Goal: Task Accomplishment & Management: Manage account settings

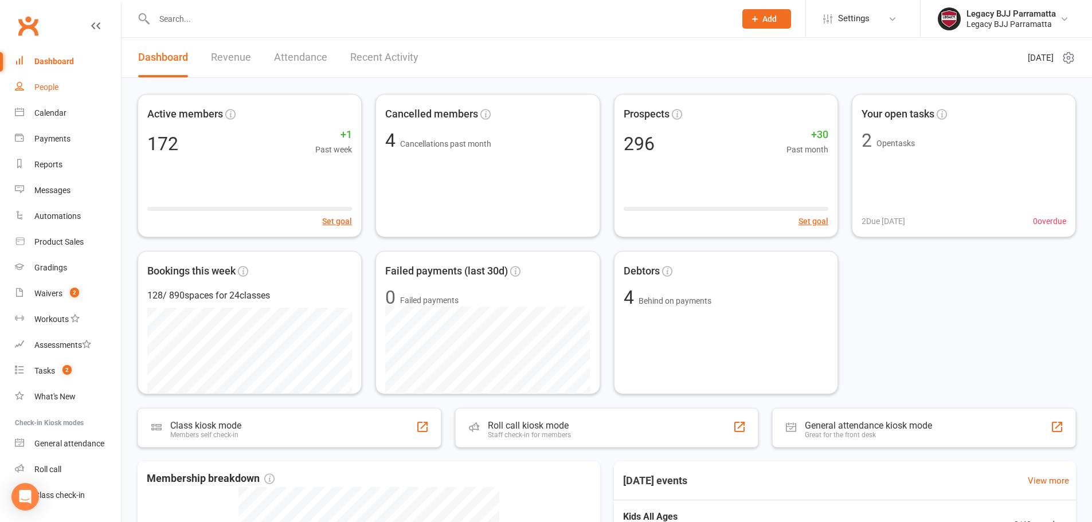
click at [63, 80] on link "People" at bounding box center [68, 88] width 106 height 26
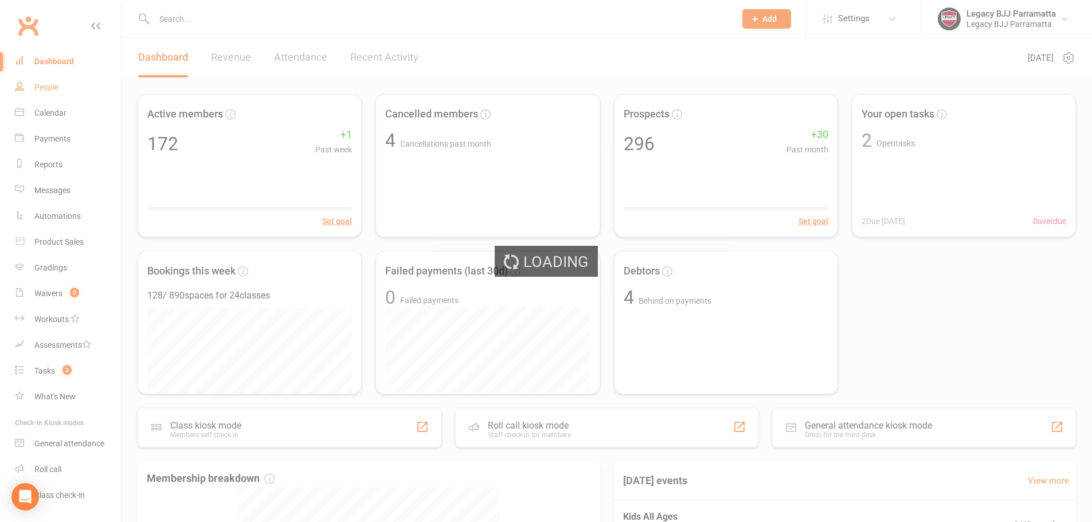
select select "100"
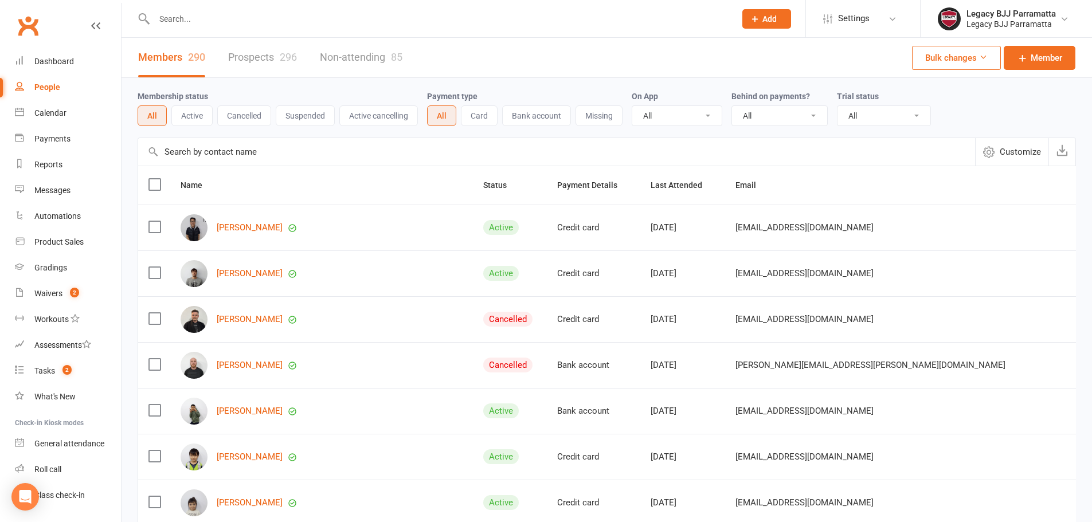
click at [200, 29] on div at bounding box center [433, 18] width 590 height 37
click at [200, 25] on input "text" at bounding box center [439, 19] width 577 height 16
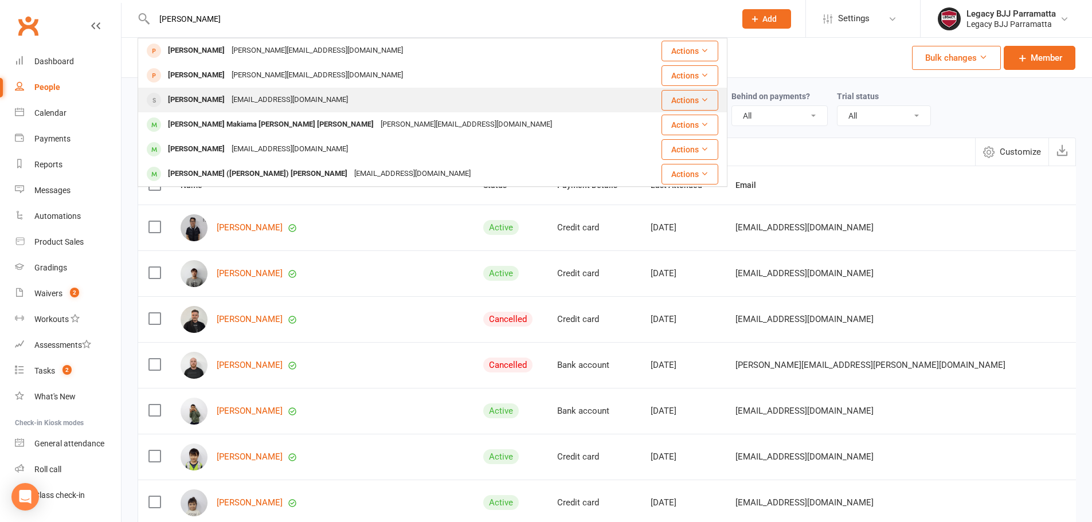
type input "lucas"
click at [339, 96] on div "Lucas Lawson joannacheng112@gmail.com" at bounding box center [393, 100] width 508 height 24
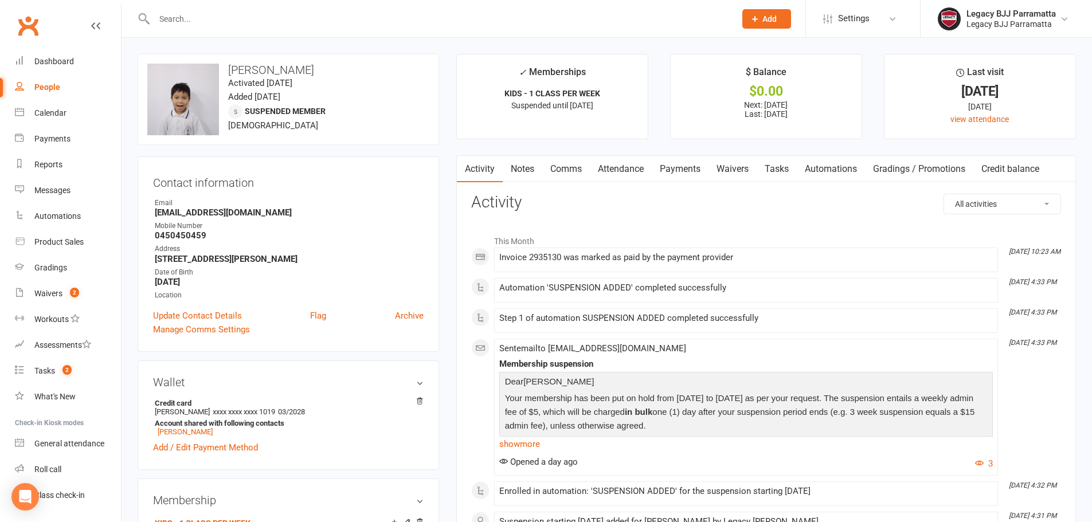
click at [682, 170] on link "Payments" at bounding box center [680, 169] width 57 height 26
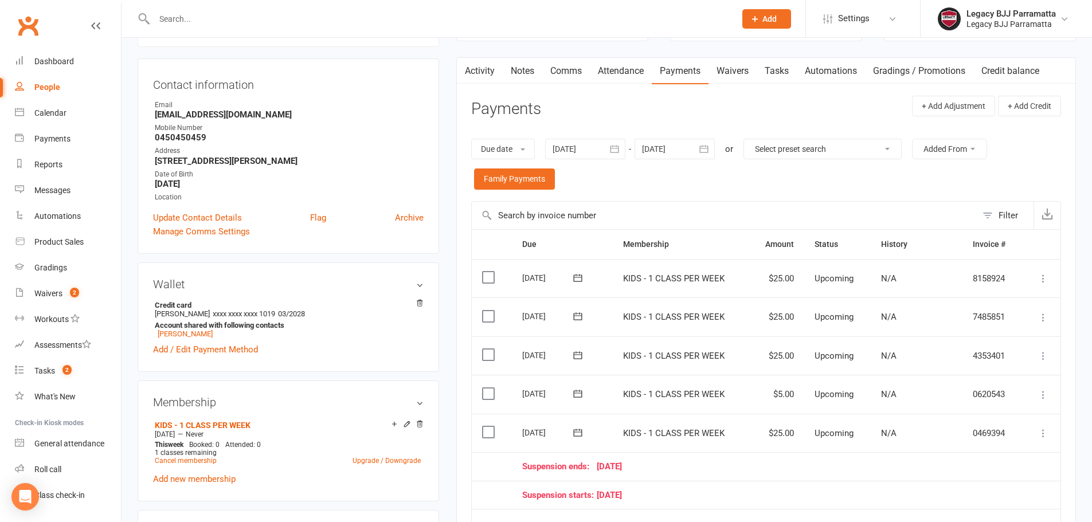
scroll to position [115, 0]
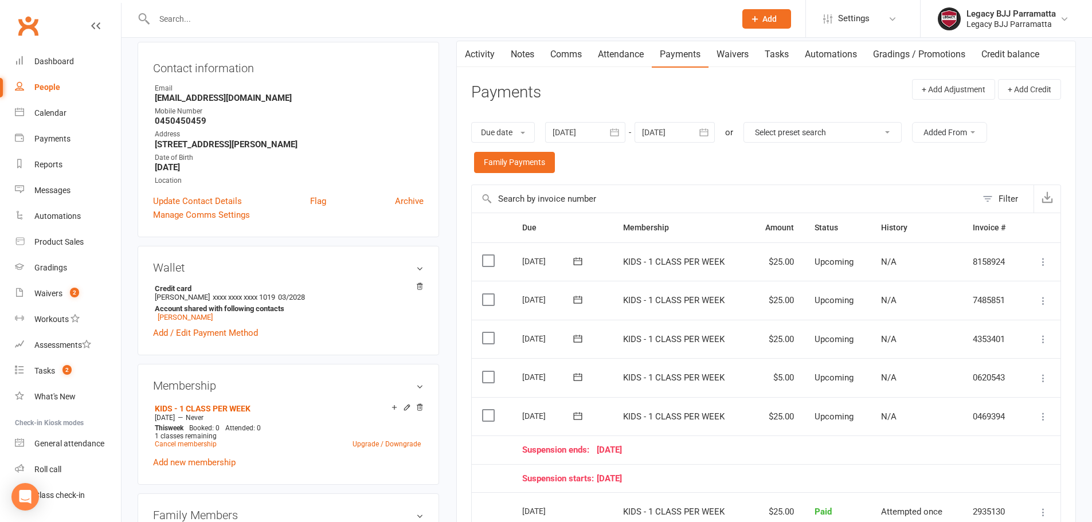
click at [748, 54] on link "Waivers" at bounding box center [733, 54] width 48 height 26
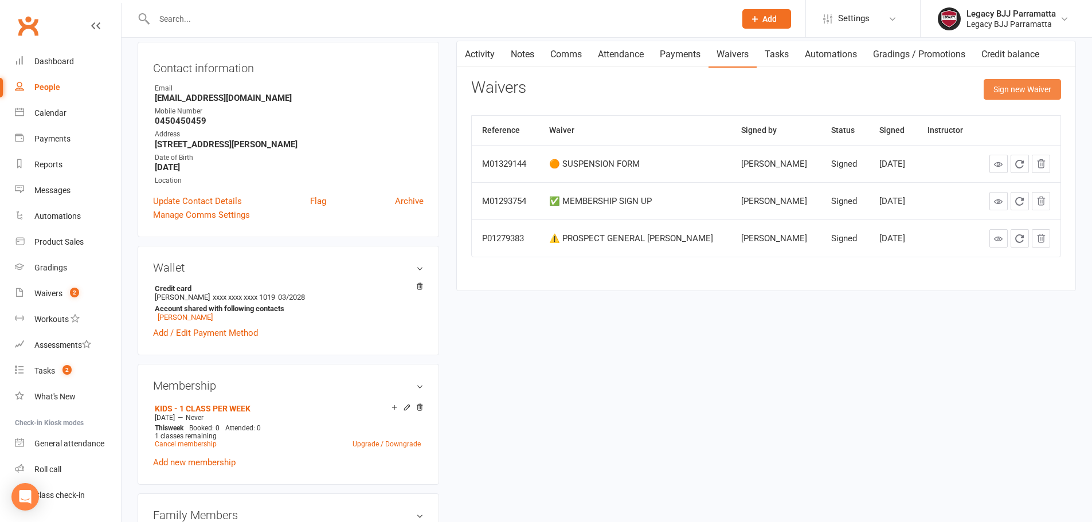
click at [1024, 87] on button "Sign new Waiver" at bounding box center [1022, 89] width 77 height 21
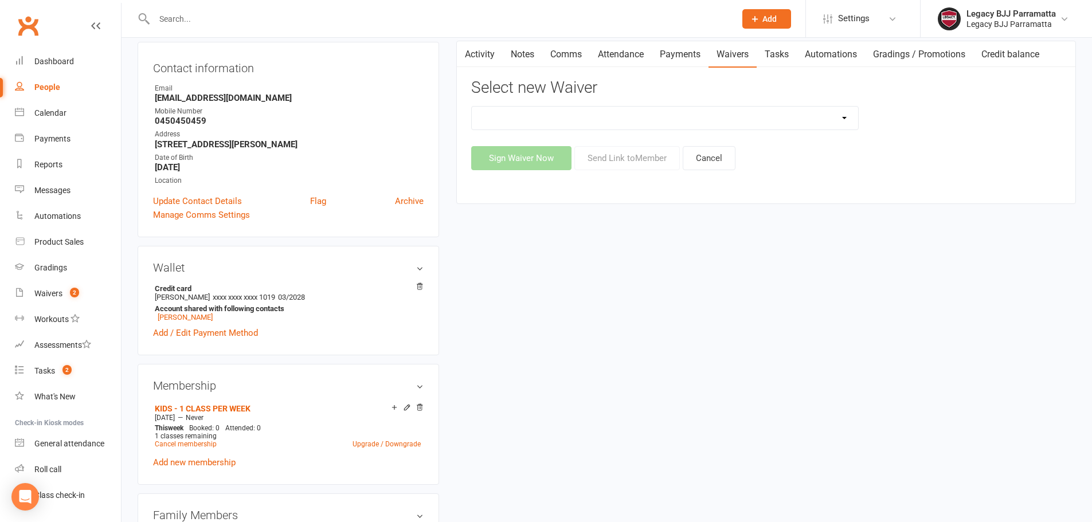
click at [614, 113] on select "❌ CANCELLATION FORM ✅ MEMBERSHIP SIGN UP 💲 NEW PAYMENT METHOD ⚠️ PROSPECT GENER…" at bounding box center [665, 118] width 387 height 23
click at [846, 407] on div "upload photo change photo Lucas Lawson Activated 25 July, 2025 Added 2 June, 20…" at bounding box center [607, 462] width 956 height 1046
click at [84, 298] on link "Waivers 2" at bounding box center [68, 294] width 106 height 26
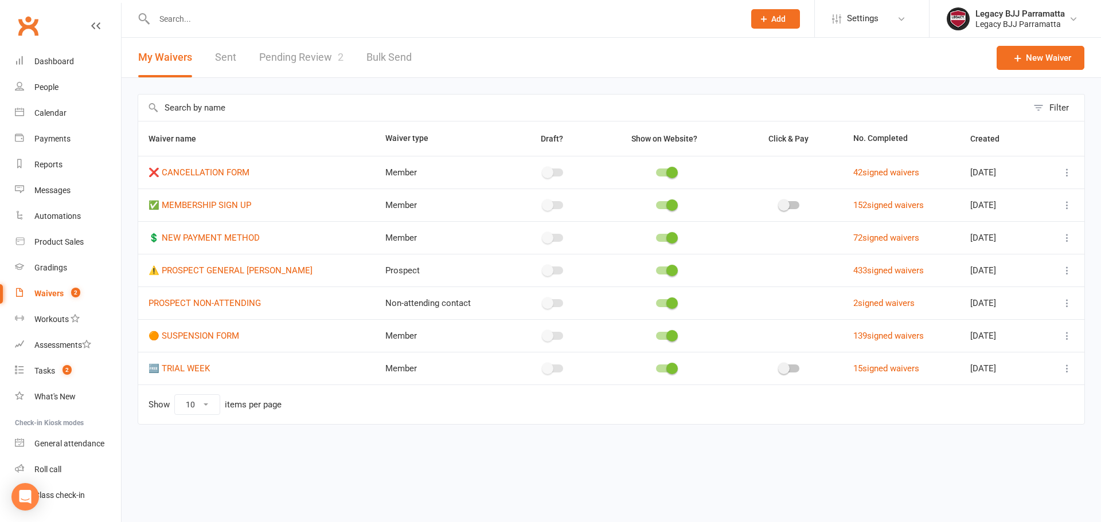
click at [276, 65] on link "Pending Review 2" at bounding box center [301, 58] width 84 height 40
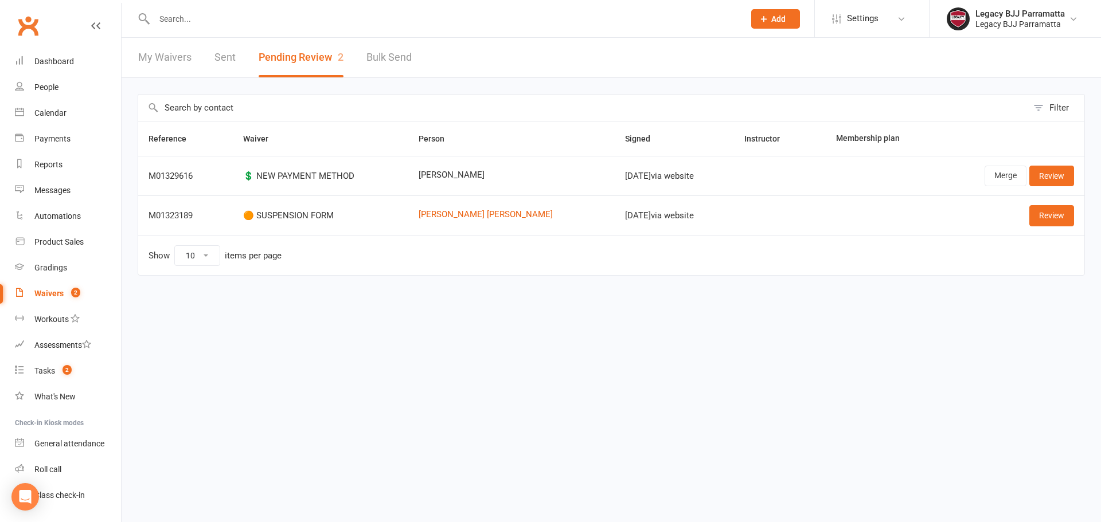
click at [186, 176] on div "M01329616" at bounding box center [186, 176] width 74 height 10
click at [998, 185] on link "Merge" at bounding box center [1006, 176] width 42 height 21
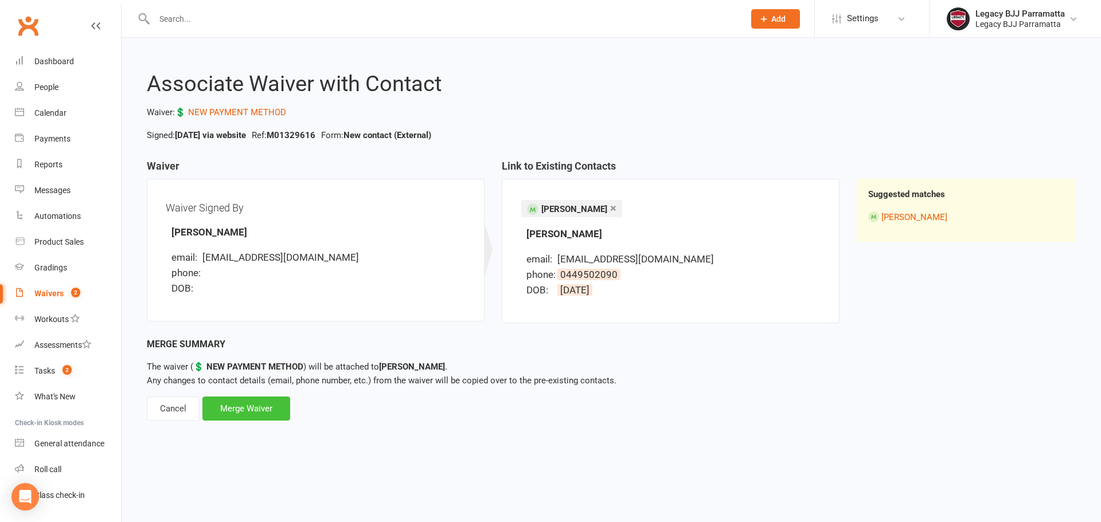
click at [265, 417] on div "Merge Waiver" at bounding box center [246, 409] width 88 height 24
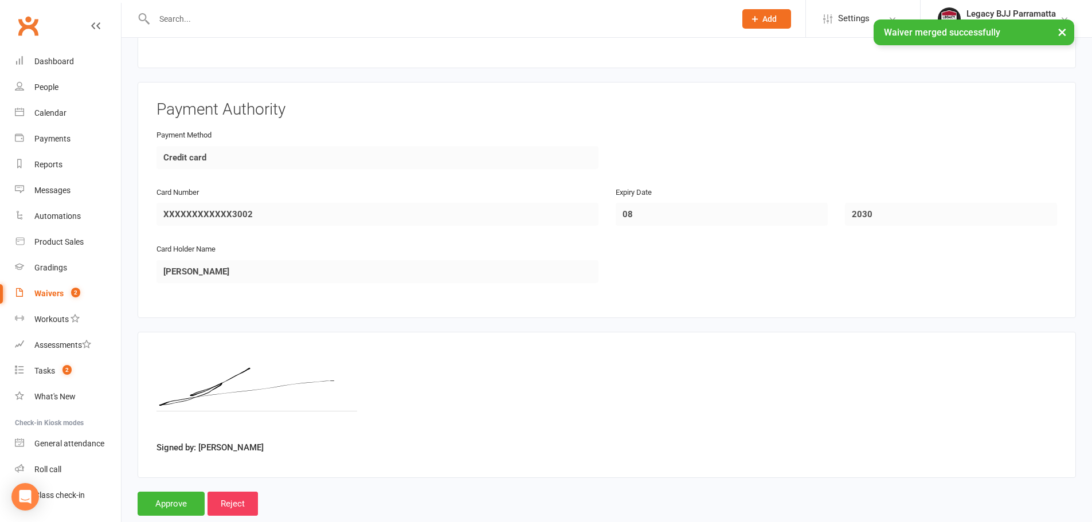
scroll to position [343, 0]
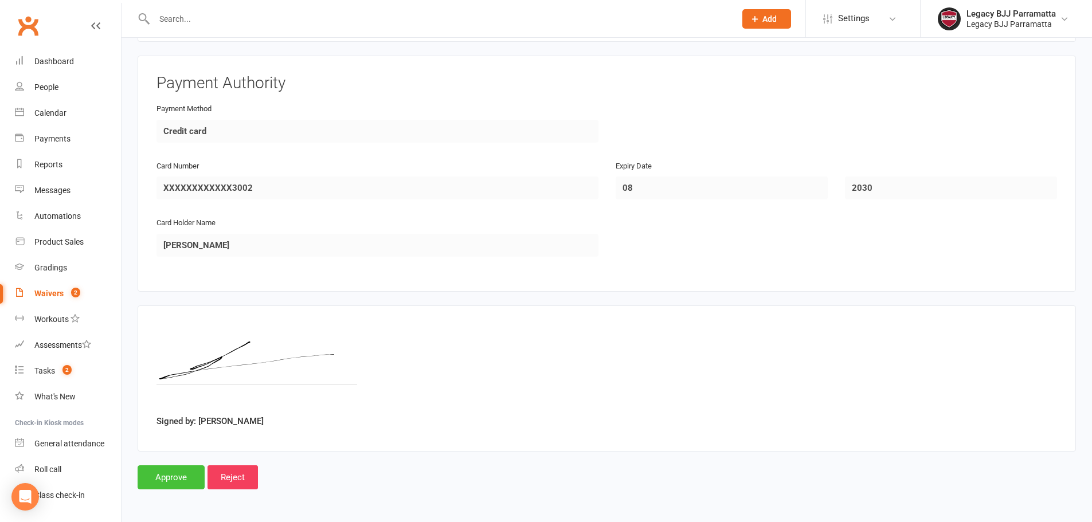
click at [186, 481] on input "Approve" at bounding box center [171, 478] width 67 height 24
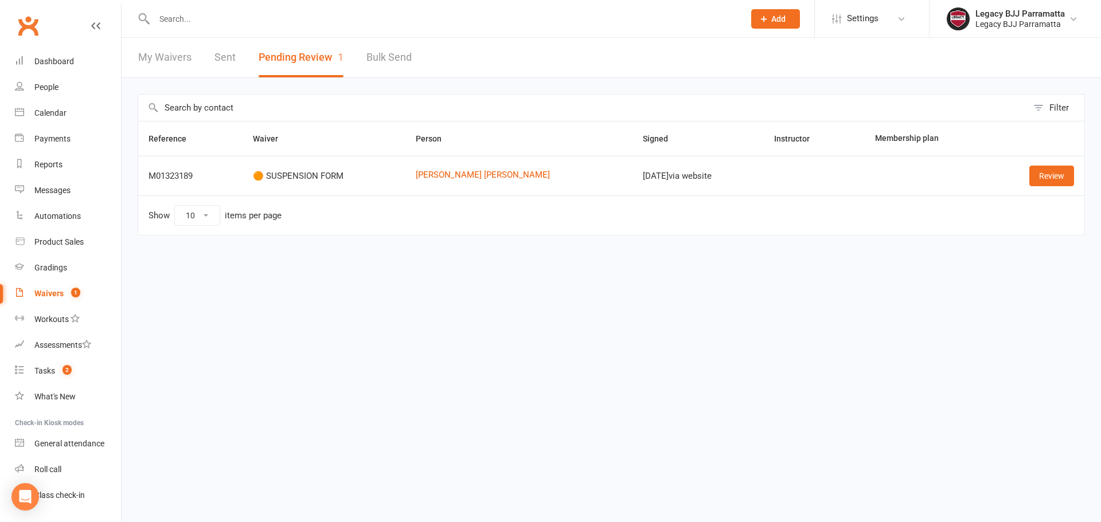
click at [241, 33] on div at bounding box center [437, 18] width 599 height 37
click at [243, 24] on input "text" at bounding box center [444, 19] width 586 height 16
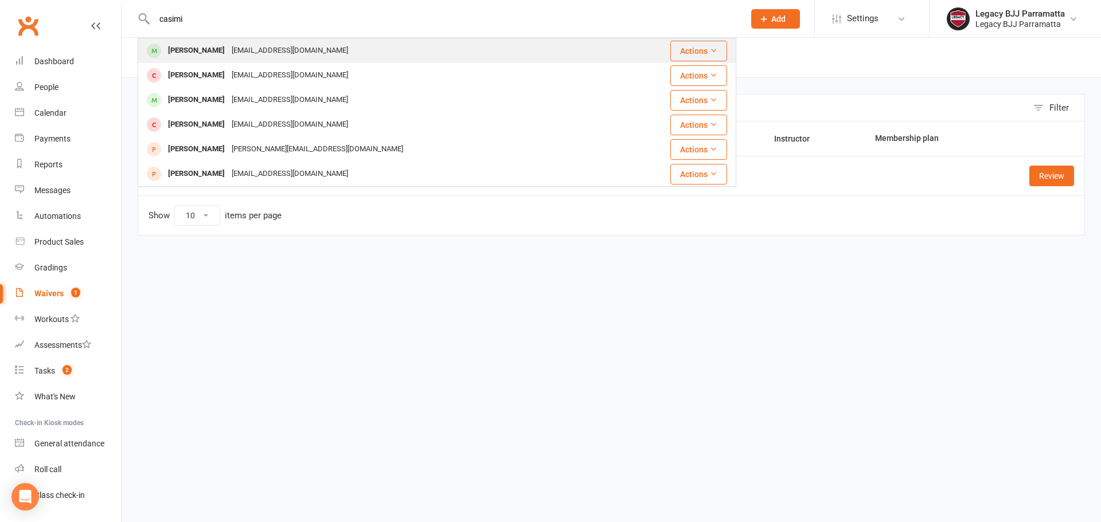
type input "casimi"
click at [284, 47] on div "casimirliew@gmail.com" at bounding box center [289, 50] width 123 height 17
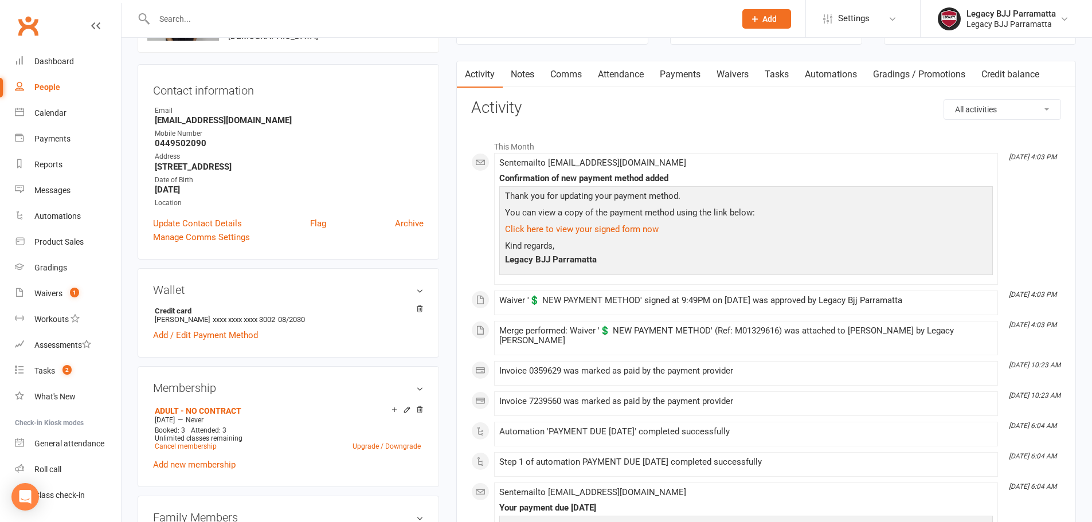
scroll to position [115, 0]
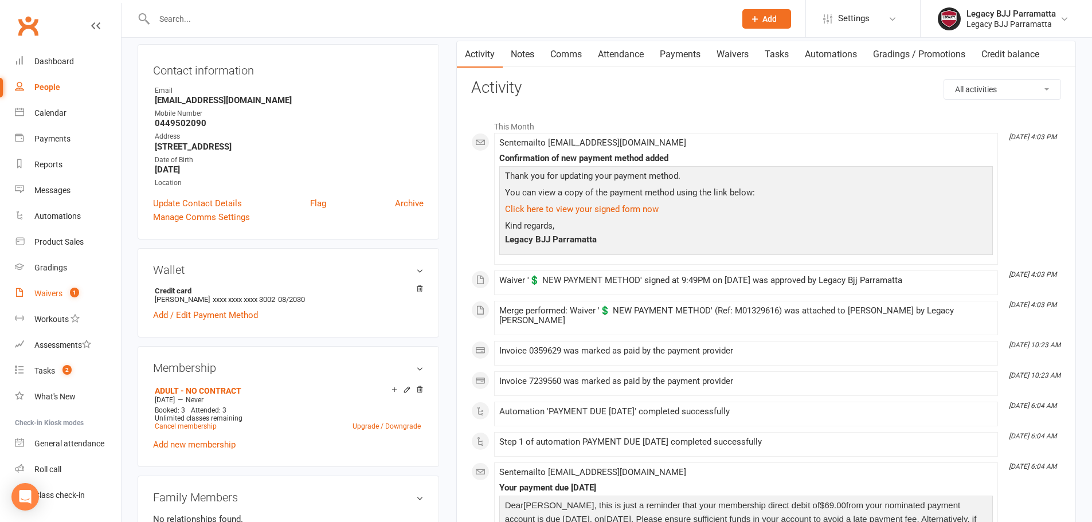
click at [61, 292] on div "Waivers" at bounding box center [48, 293] width 28 height 9
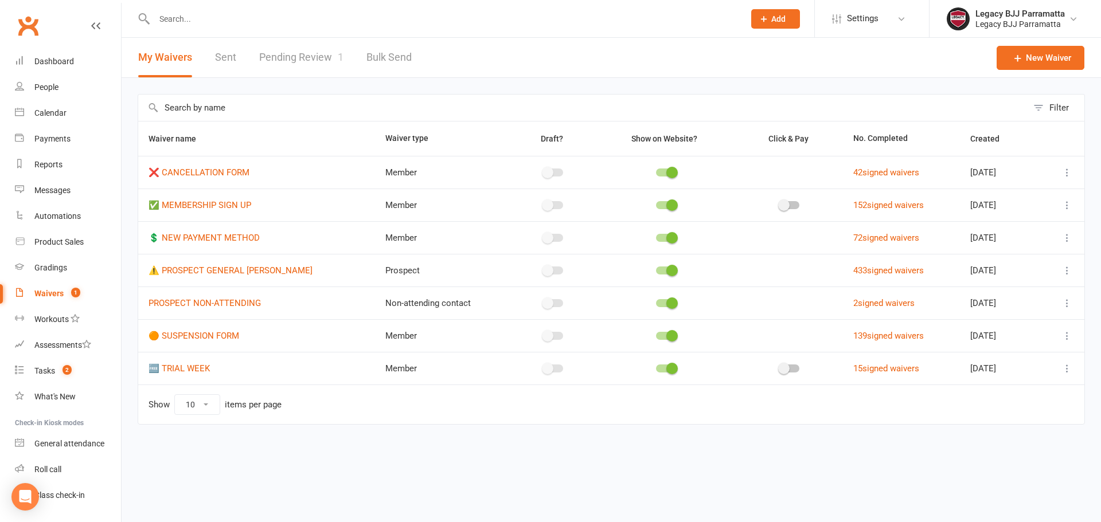
click at [292, 57] on link "Pending Review 1" at bounding box center [301, 58] width 84 height 40
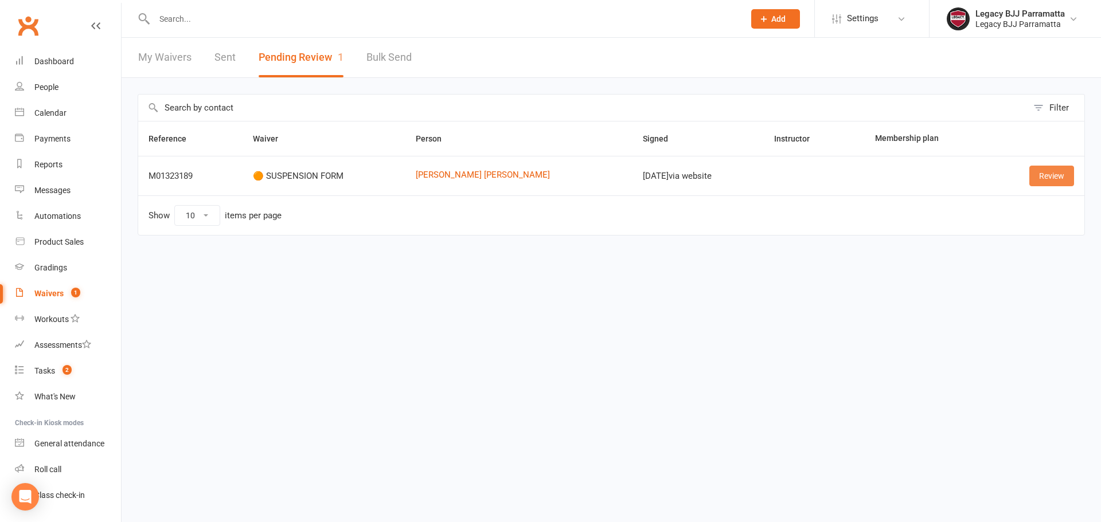
click at [1052, 177] on link "Review" at bounding box center [1051, 176] width 45 height 21
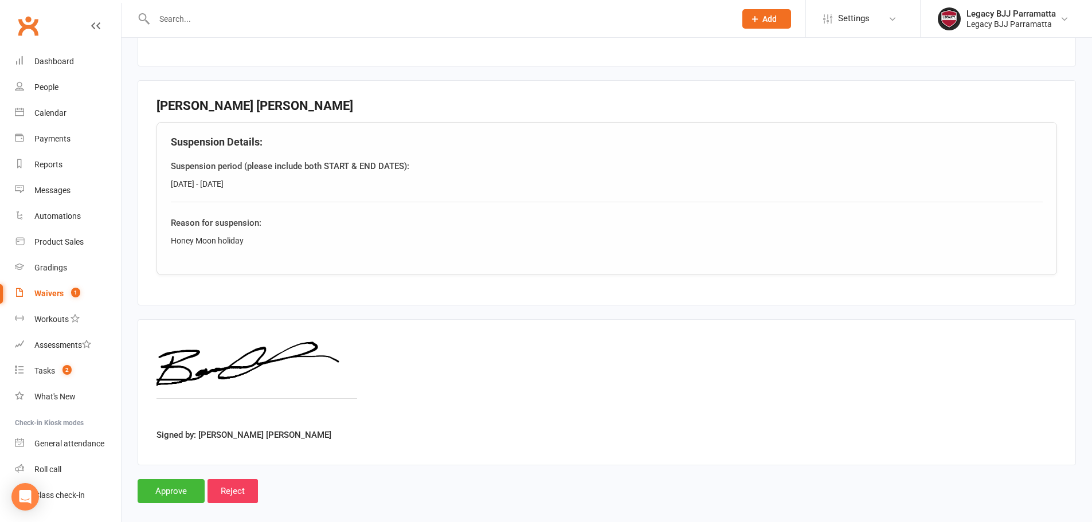
scroll to position [326, 0]
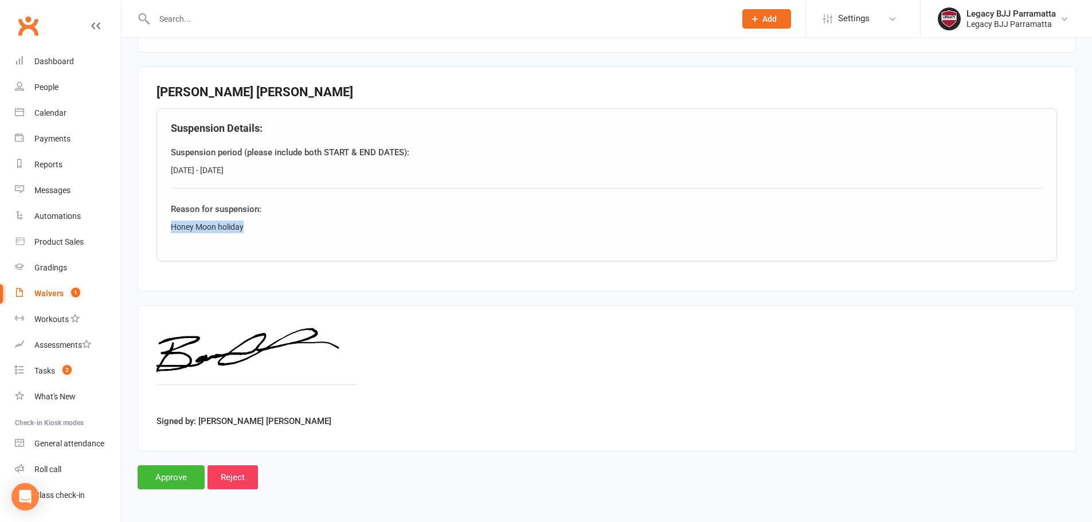
drag, startPoint x: 226, startPoint y: 229, endPoint x: 172, endPoint y: 229, distance: 53.9
click at [172, 229] on div "Honey Moon holiday" at bounding box center [607, 227] width 872 height 13
copy div "Honey Moon holiday"
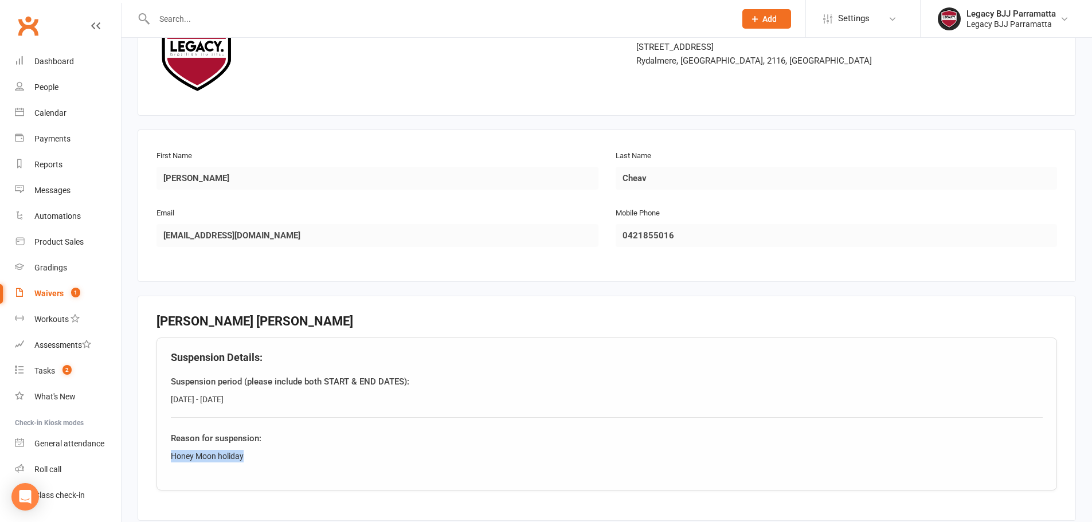
scroll to position [0, 0]
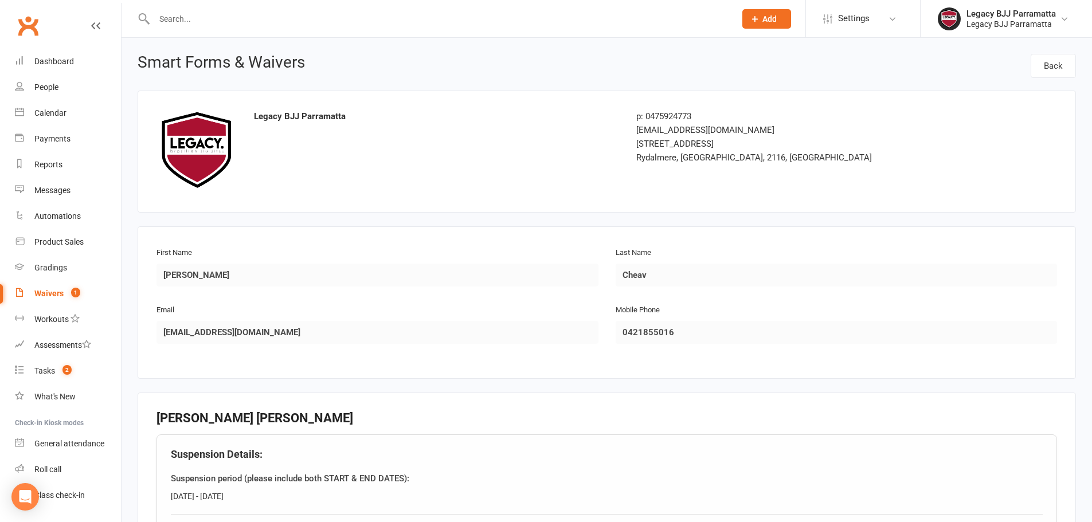
click at [235, 21] on input "text" at bounding box center [439, 19] width 577 height 16
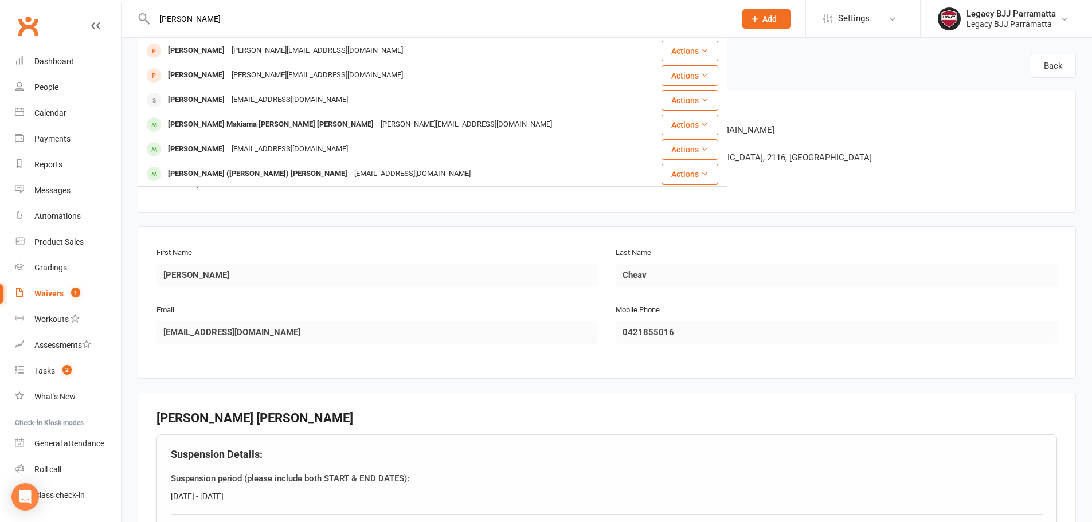
type input "lucas"
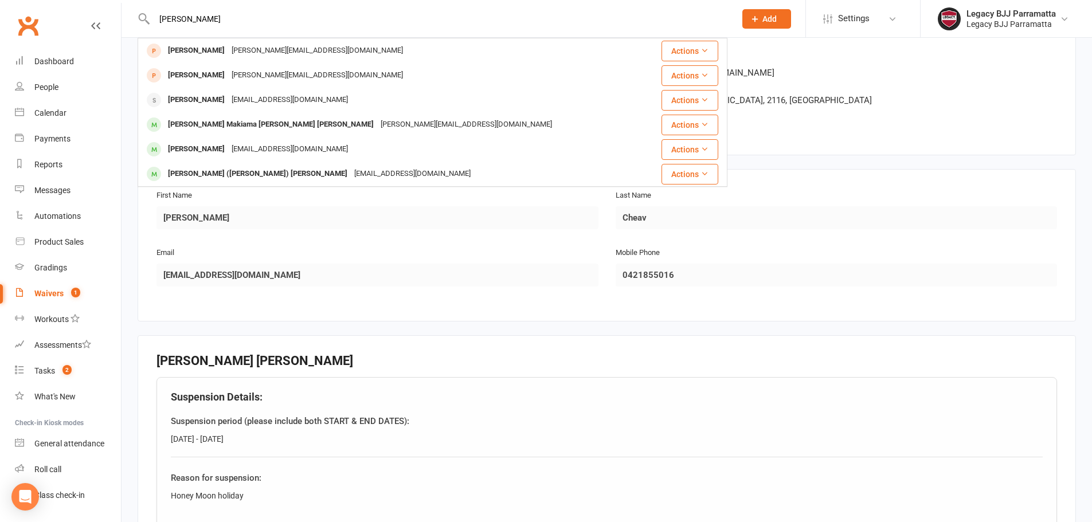
click at [661, 334] on main "Legacy BJJ Parramatta p: 0475924773 parramatta@legacybjj.com.au 253 Victoria Ro…" at bounding box center [607, 395] width 939 height 725
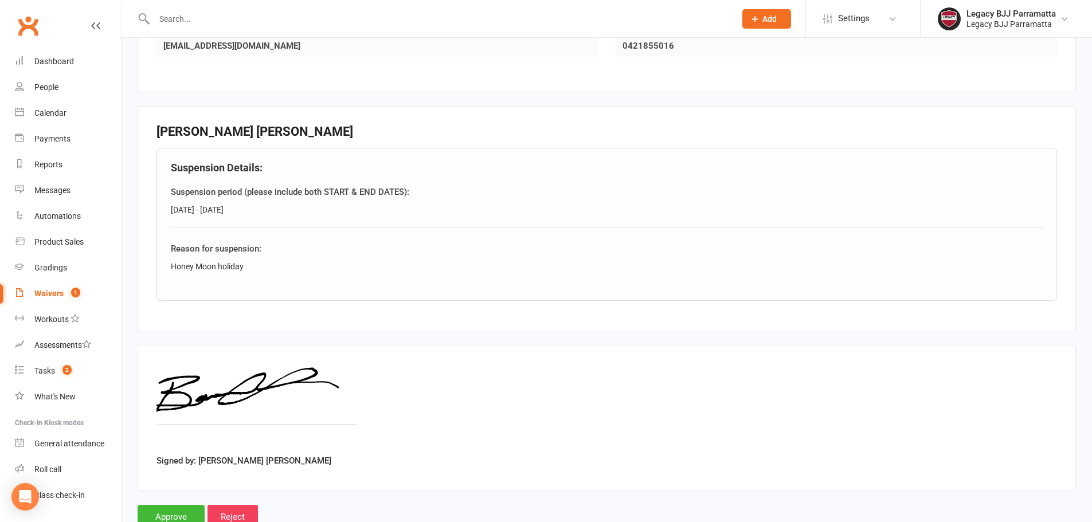
scroll to position [326, 0]
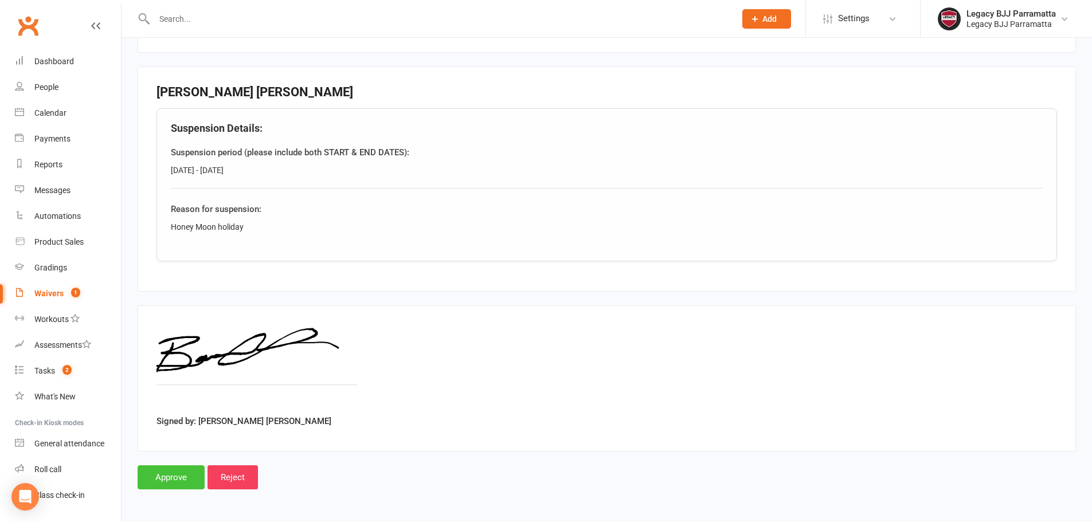
click at [167, 476] on input "Approve" at bounding box center [171, 478] width 67 height 24
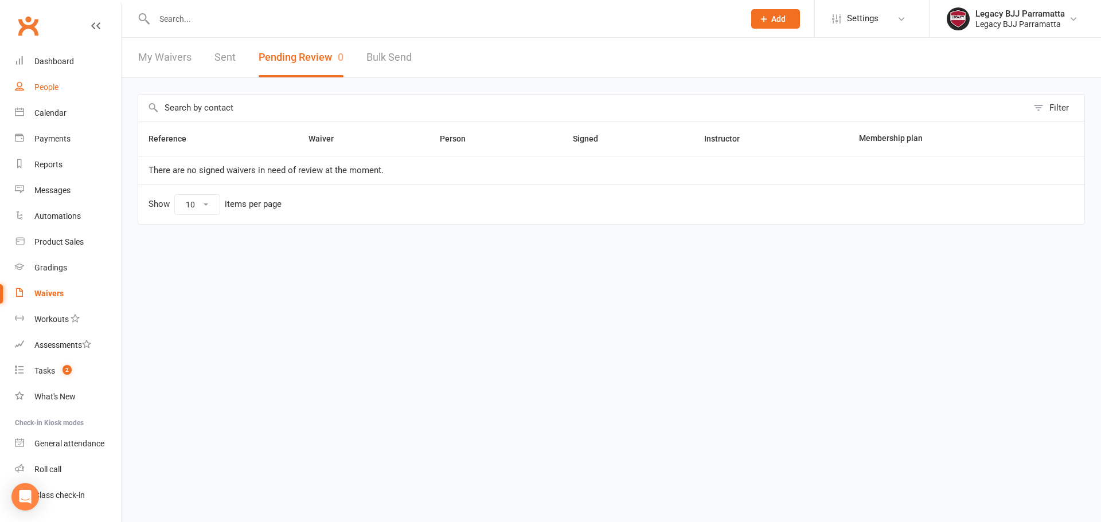
click at [80, 84] on link "People" at bounding box center [68, 88] width 106 height 26
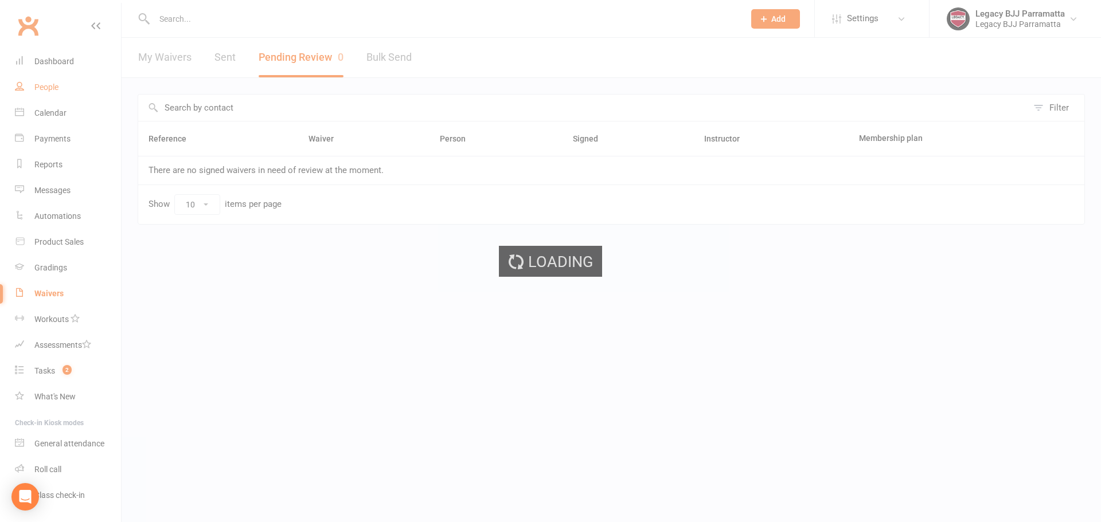
select select "100"
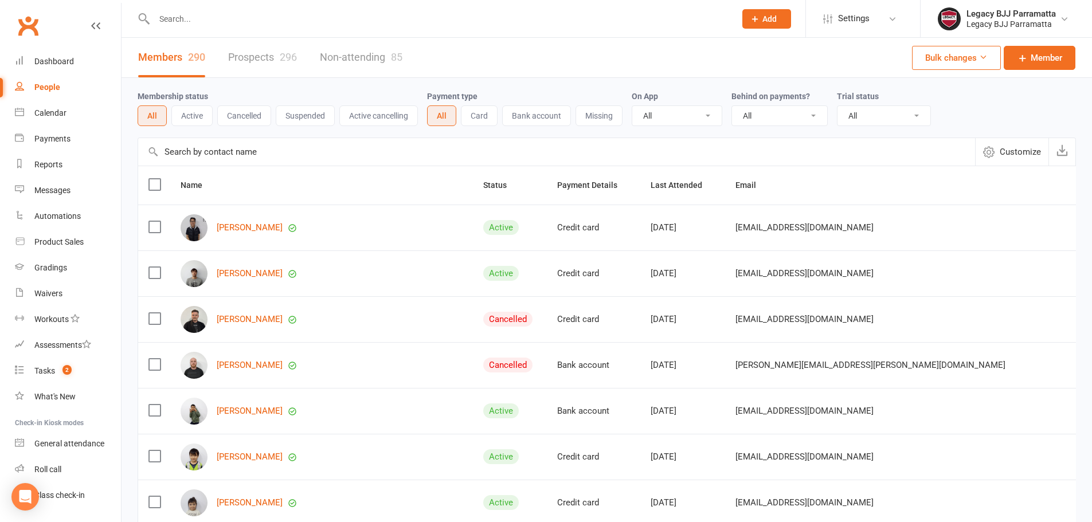
click at [256, 56] on link "Prospects 296" at bounding box center [262, 58] width 69 height 40
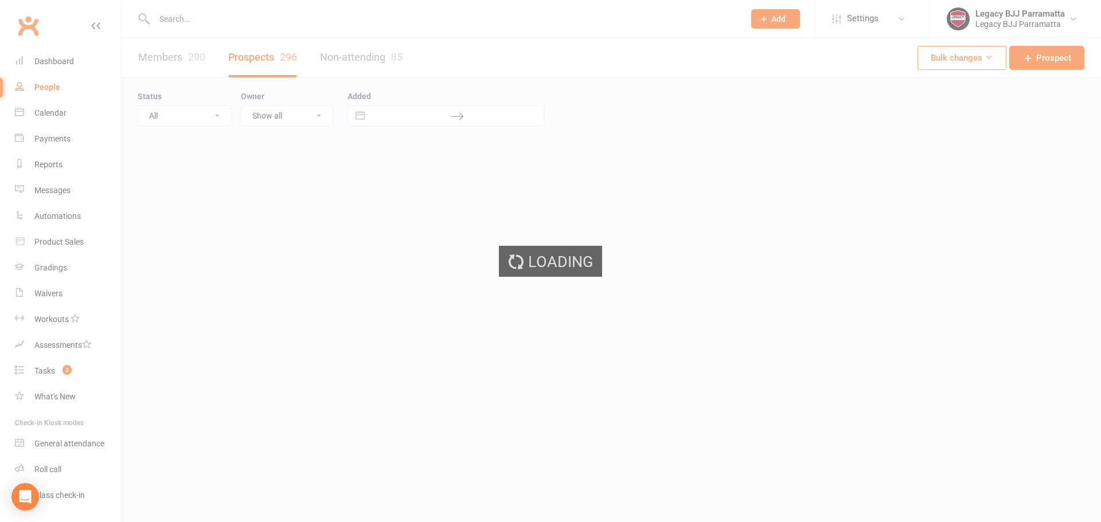
select select "100"
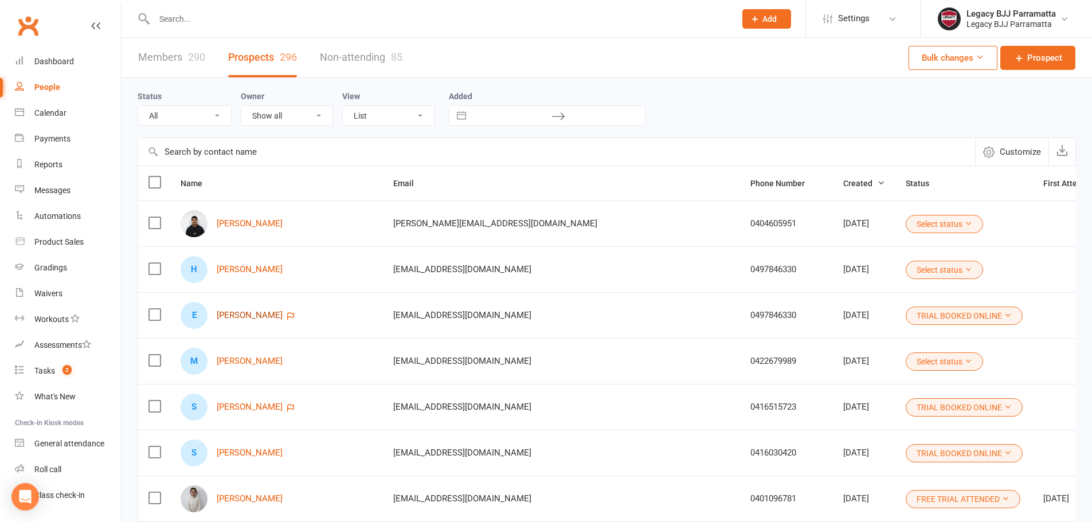
click at [259, 314] on link "Emma Raven" at bounding box center [250, 316] width 66 height 10
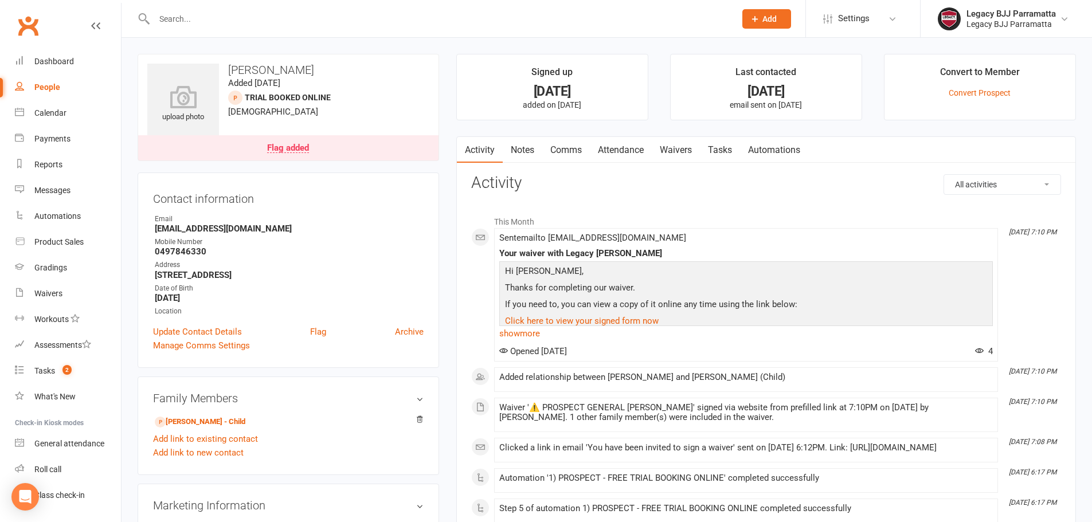
click at [309, 144] on div "Flag added" at bounding box center [288, 148] width 42 height 9
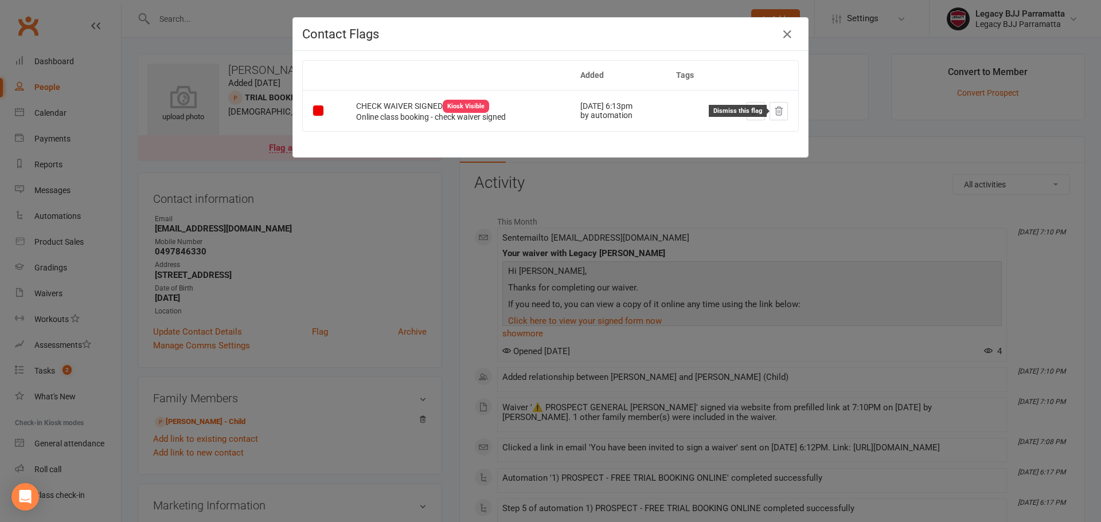
click at [776, 111] on icon at bounding box center [778, 111] width 7 height 8
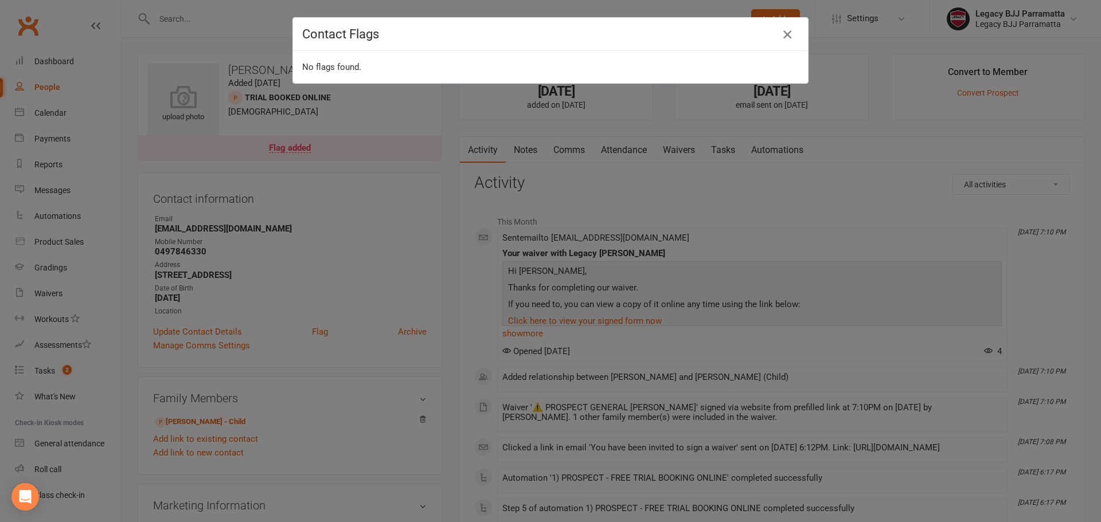
click at [789, 37] on icon "button" at bounding box center [788, 35] width 14 height 14
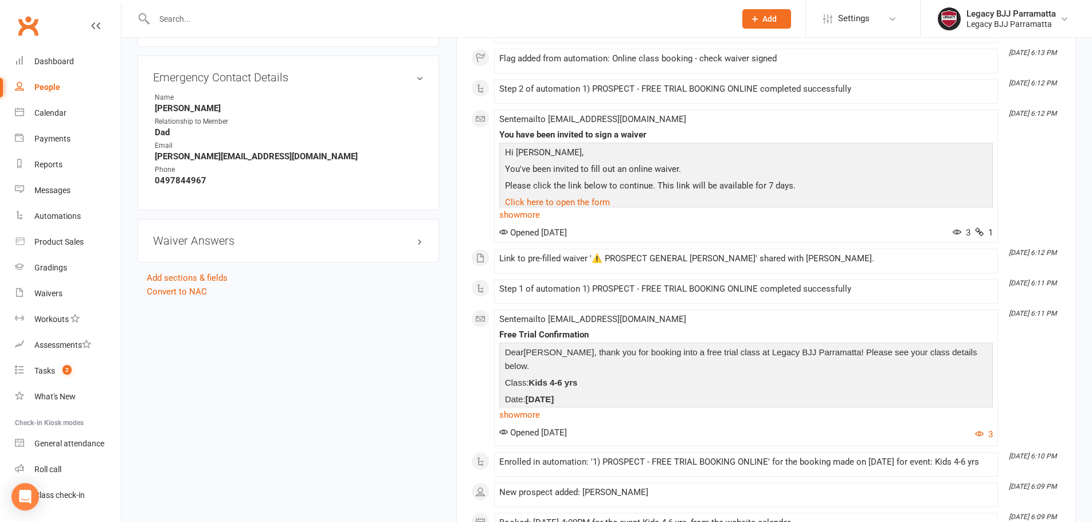
scroll to position [688, 0]
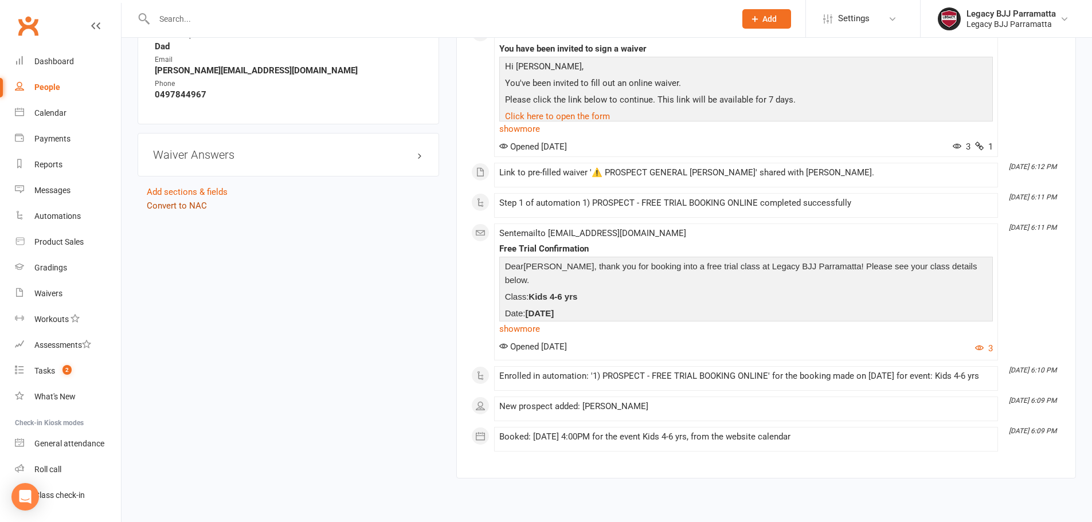
click at [185, 204] on link "Convert to NAC" at bounding box center [177, 206] width 60 height 10
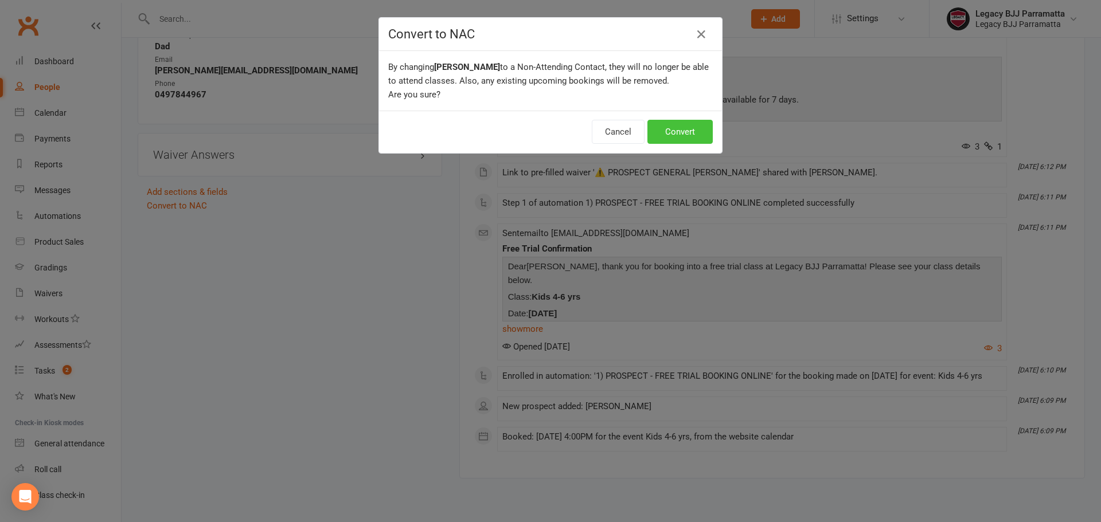
click at [692, 135] on button "Convert" at bounding box center [679, 132] width 65 height 24
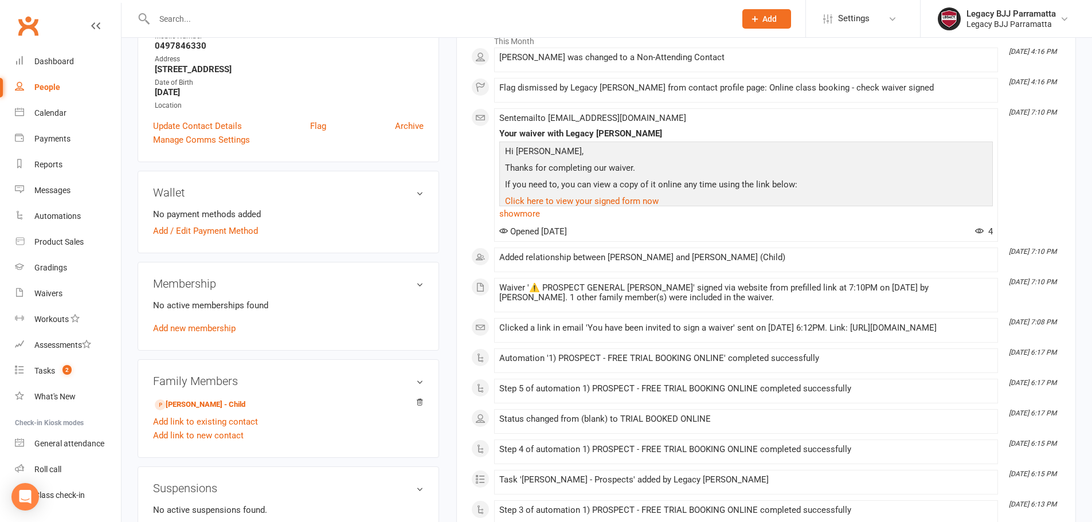
scroll to position [172, 0]
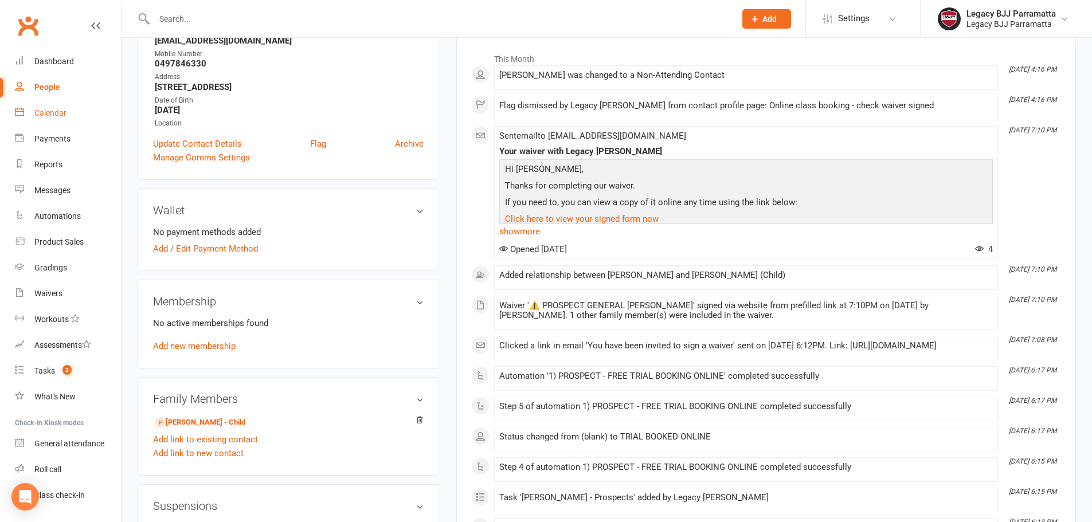
click at [87, 114] on link "Calendar" at bounding box center [68, 113] width 106 height 26
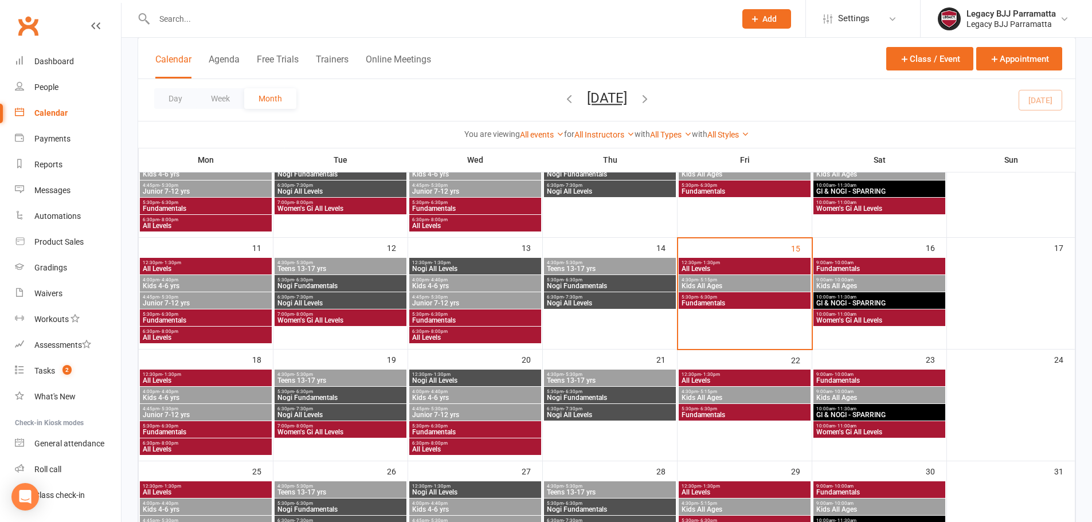
scroll to position [287, 0]
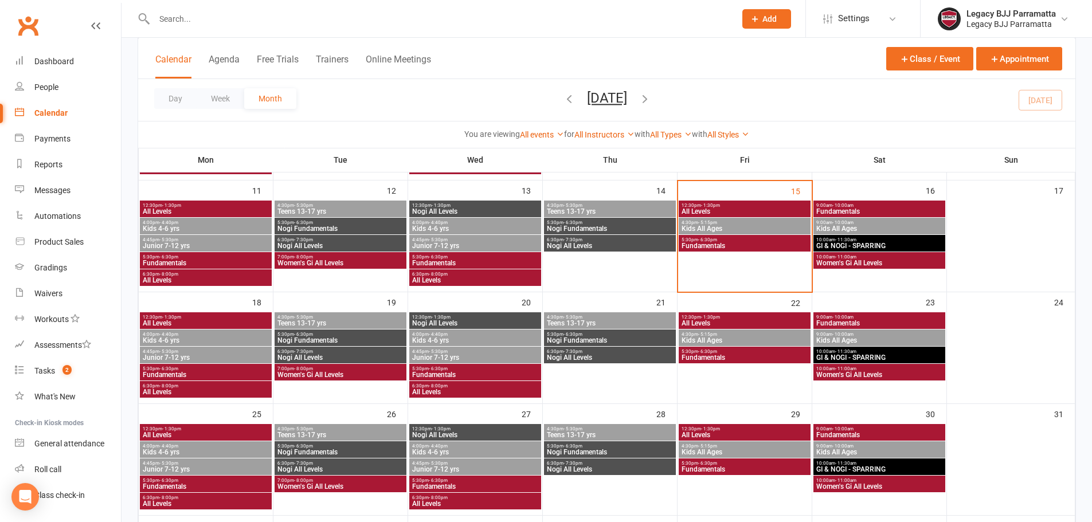
click at [215, 338] on span "Kids 4-6 yrs" at bounding box center [205, 340] width 127 height 7
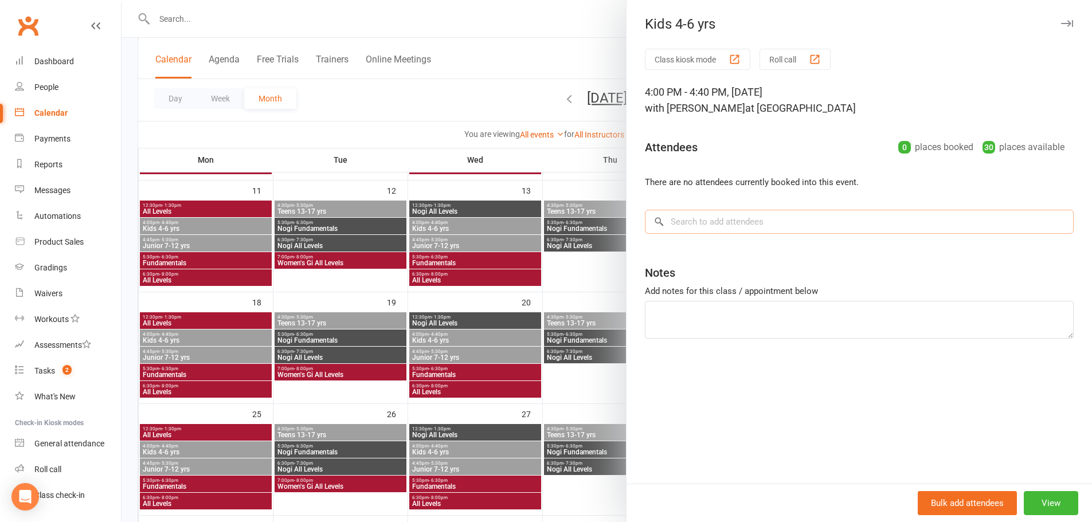
click at [741, 220] on input "search" at bounding box center [859, 222] width 429 height 24
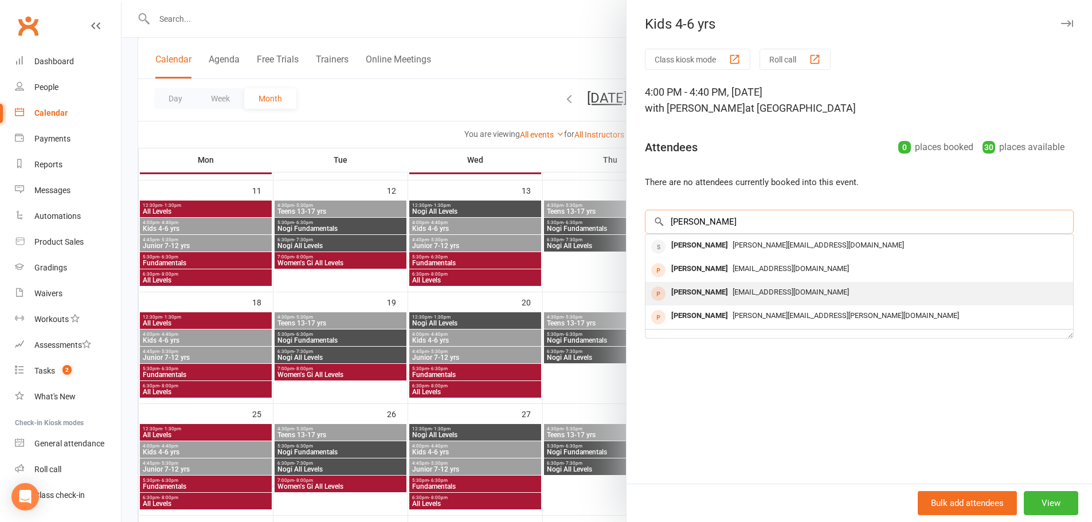
type input "harry"
click at [751, 296] on span "emma.raven11@gmail.com" at bounding box center [791, 292] width 116 height 9
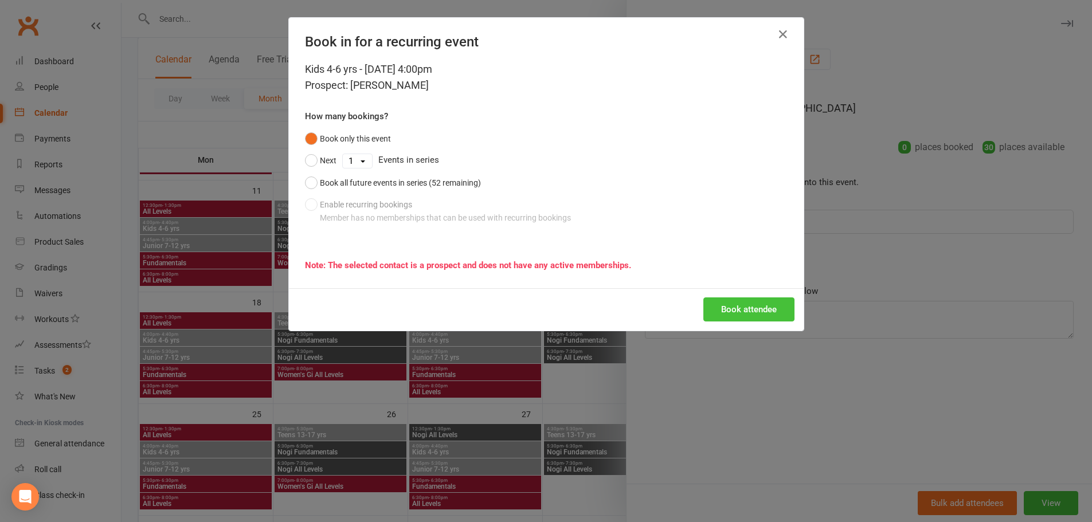
click at [757, 308] on button "Book attendee" at bounding box center [749, 310] width 91 height 24
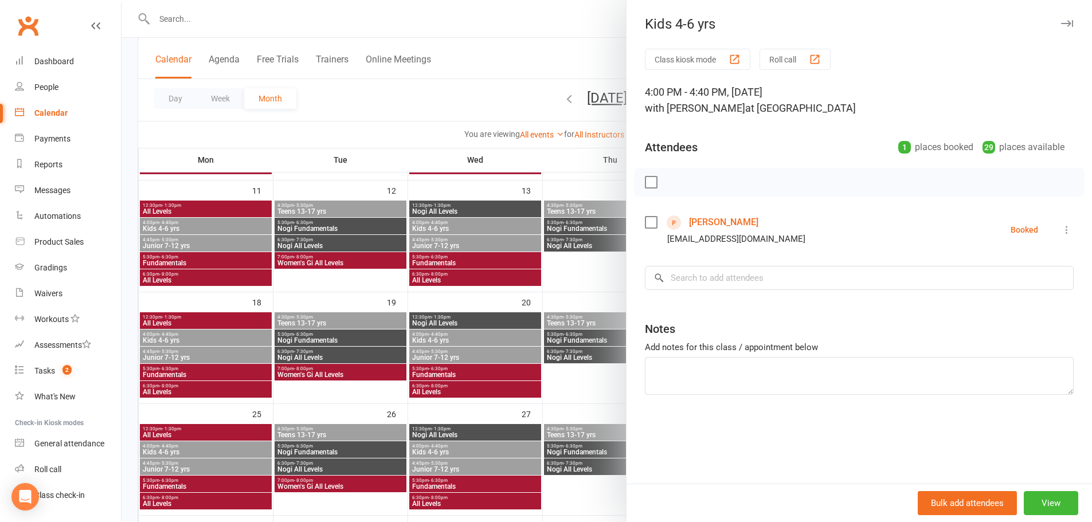
click at [1063, 21] on icon "button" at bounding box center [1068, 23] width 12 height 7
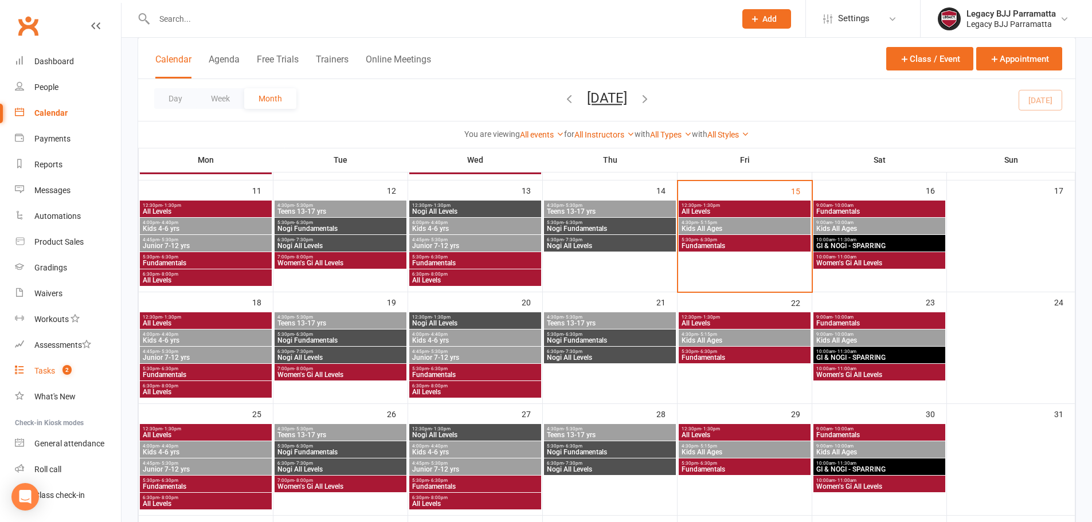
click at [53, 373] on div "Tasks" at bounding box center [44, 370] width 21 height 9
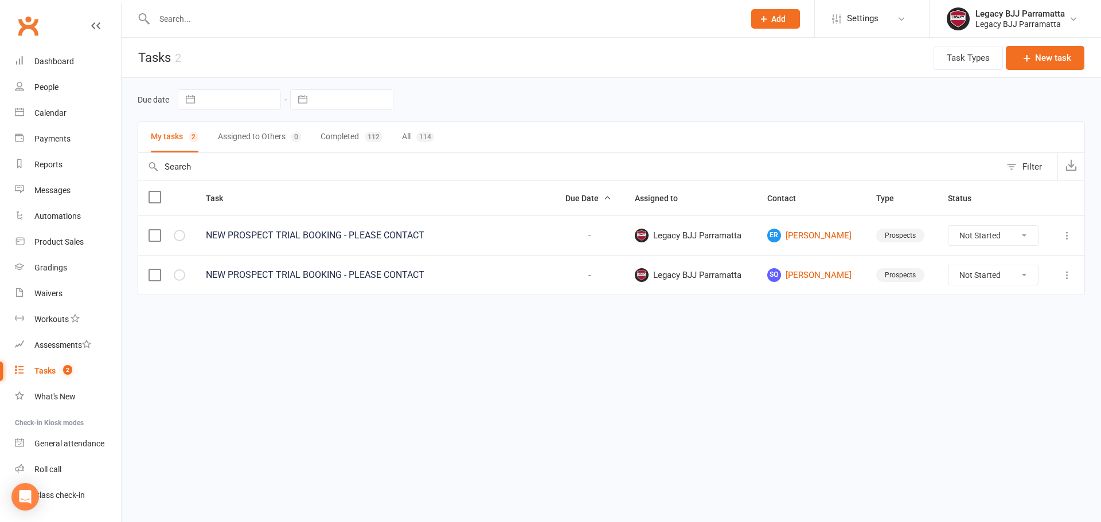
click at [153, 236] on label at bounding box center [154, 235] width 11 height 11
click at [153, 230] on input "checkbox" at bounding box center [154, 230] width 11 height 0
click at [158, 240] on label at bounding box center [154, 235] width 11 height 11
click at [158, 230] on input "checkbox" at bounding box center [154, 230] width 11 height 0
drag, startPoint x: 256, startPoint y: 385, endPoint x: 274, endPoint y: 326, distance: 61.5
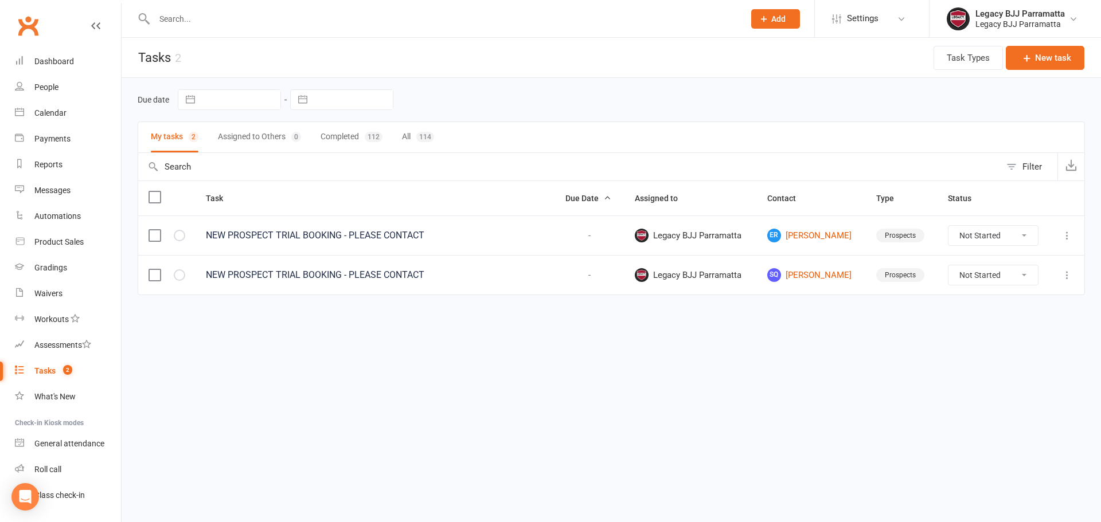
click at [274, 326] on html "Prospect Member Non-attending contact Class / event Appointment Grading event T…" at bounding box center [550, 172] width 1101 height 344
click at [337, 330] on html "Prospect Member Non-attending contact Class / event Appointment Grading event T…" at bounding box center [550, 172] width 1101 height 344
click at [348, 344] on html "Prospect Member Non-attending contact Class / event Appointment Grading event T…" at bounding box center [550, 172] width 1101 height 344
click at [226, 6] on div at bounding box center [437, 18] width 599 height 37
click at [221, 21] on input "text" at bounding box center [444, 19] width 586 height 16
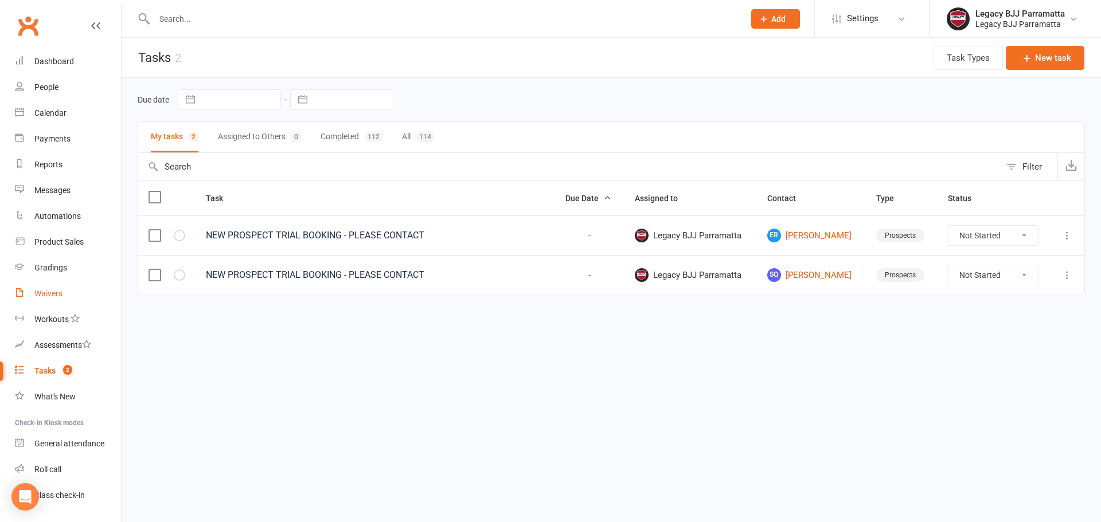
click at [72, 296] on link "Waivers" at bounding box center [68, 294] width 106 height 26
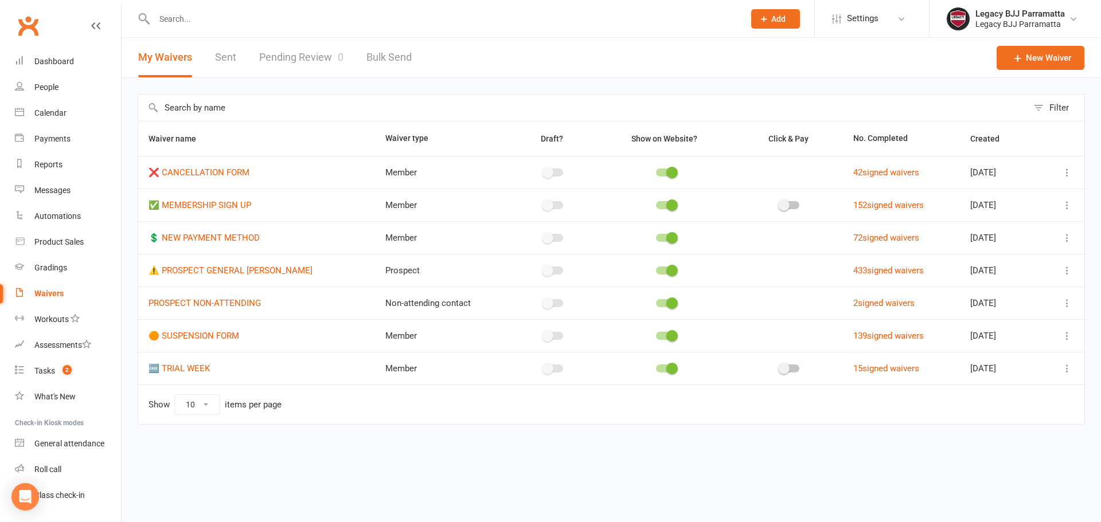
click at [325, 61] on link "Pending Review 0" at bounding box center [301, 58] width 84 height 40
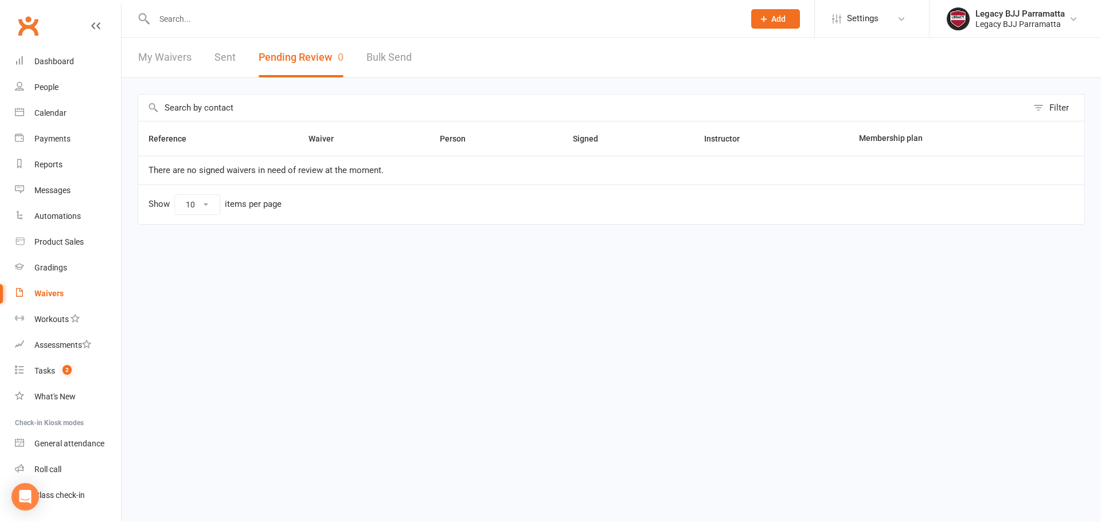
click at [239, 22] on input "text" at bounding box center [444, 19] width 586 height 16
type input "h"
type input "p"
type input "h"
click at [74, 81] on link "People" at bounding box center [68, 88] width 106 height 26
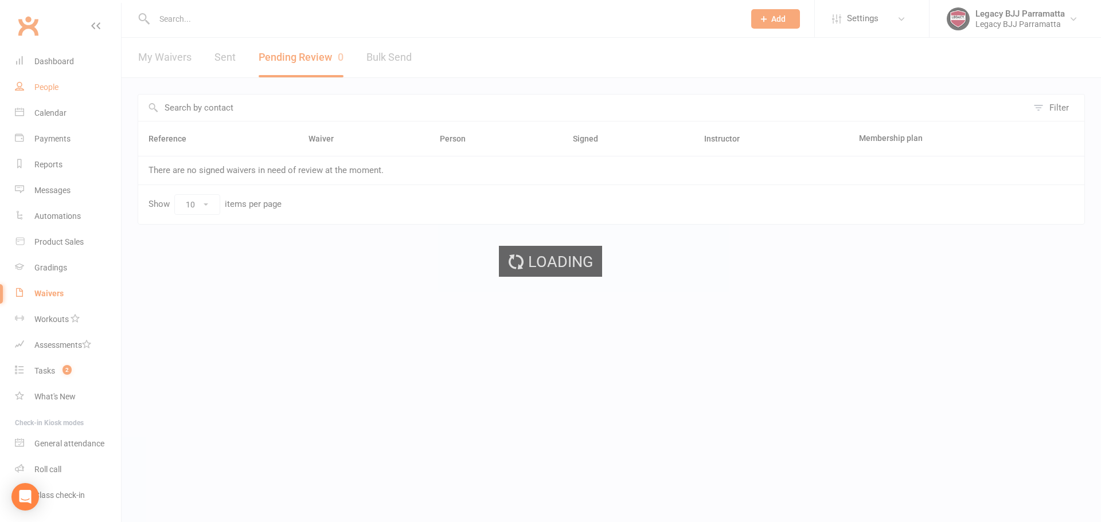
select select "100"
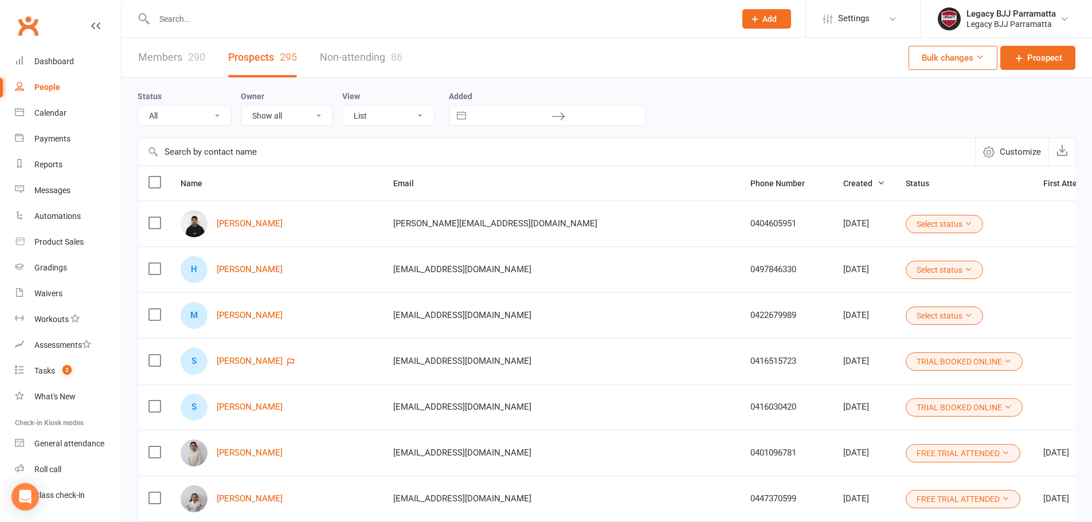
click at [208, 23] on input "text" at bounding box center [439, 19] width 577 height 16
type input "h"
type input "g"
click at [188, 57] on div "290" at bounding box center [196, 57] width 17 height 12
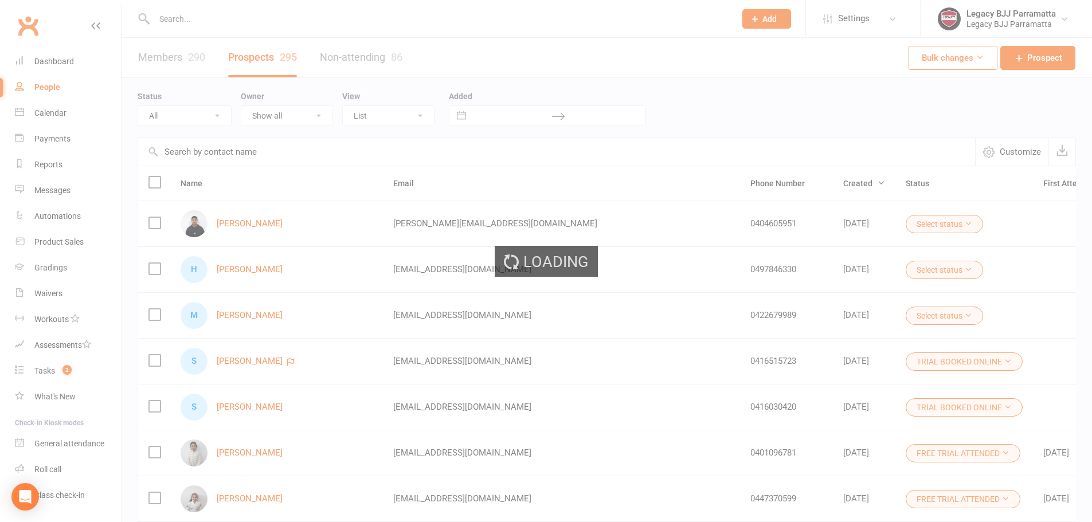
select select "100"
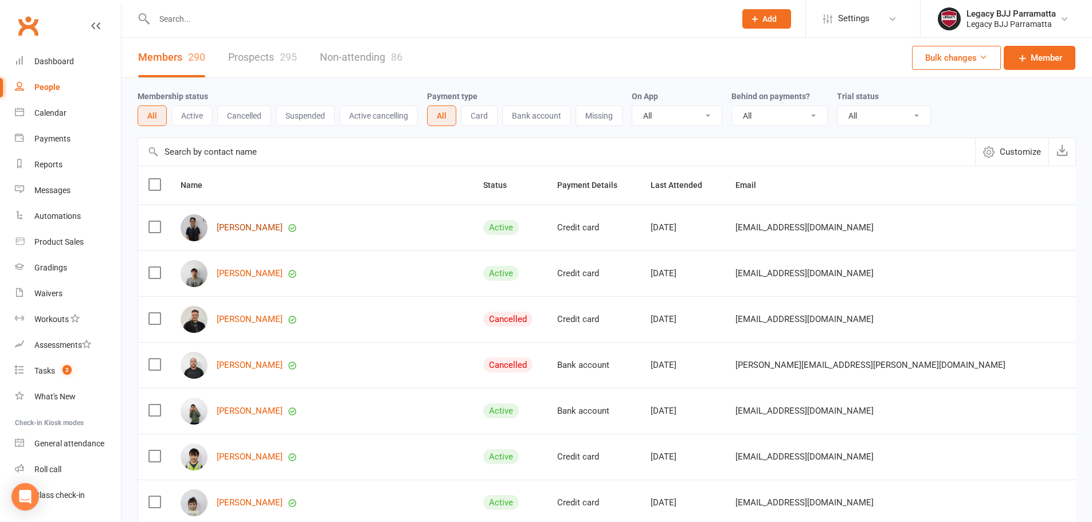
click at [254, 227] on link "Casimir Liew" at bounding box center [250, 228] width 66 height 10
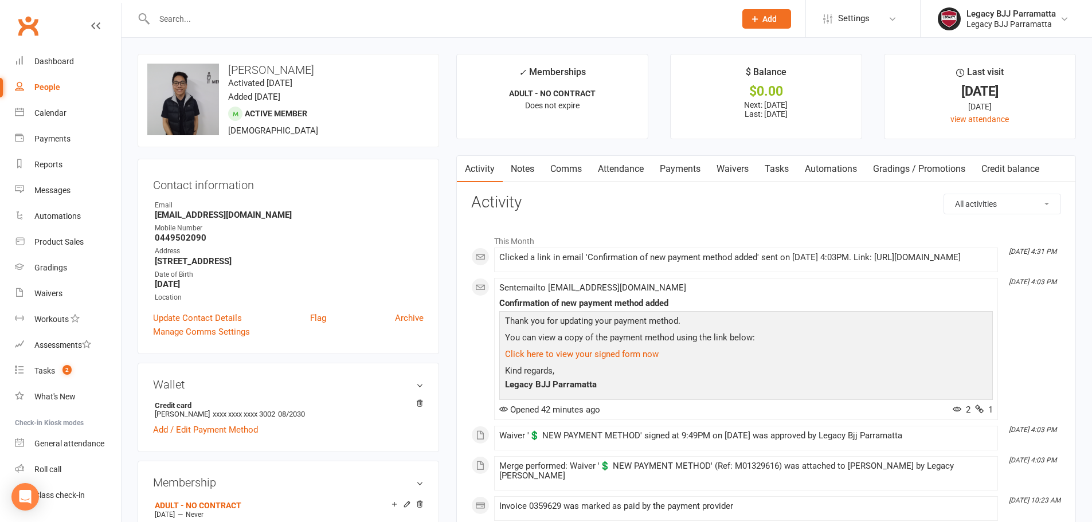
click at [729, 174] on link "Waivers" at bounding box center [733, 169] width 48 height 26
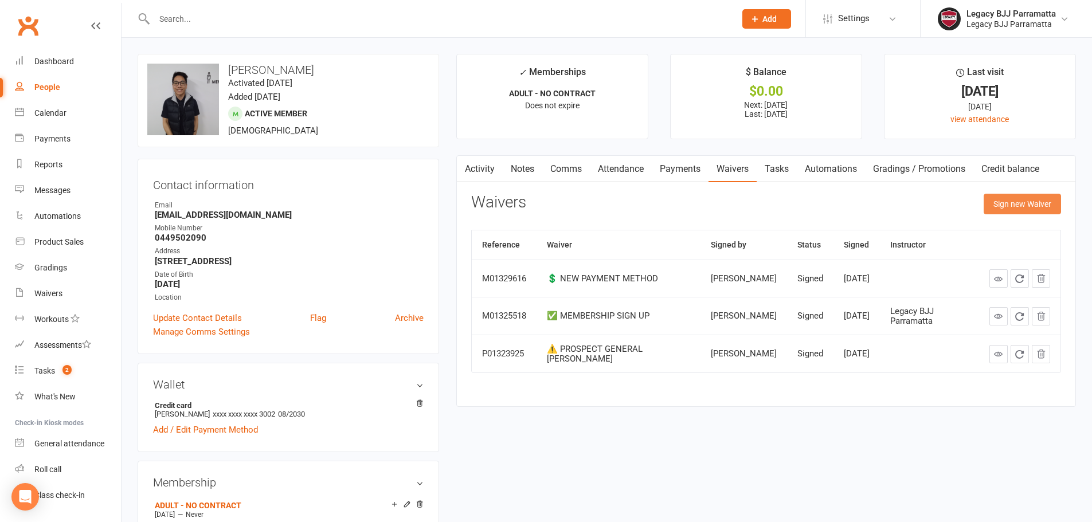
click at [1043, 206] on button "Sign new Waiver" at bounding box center [1022, 204] width 77 height 21
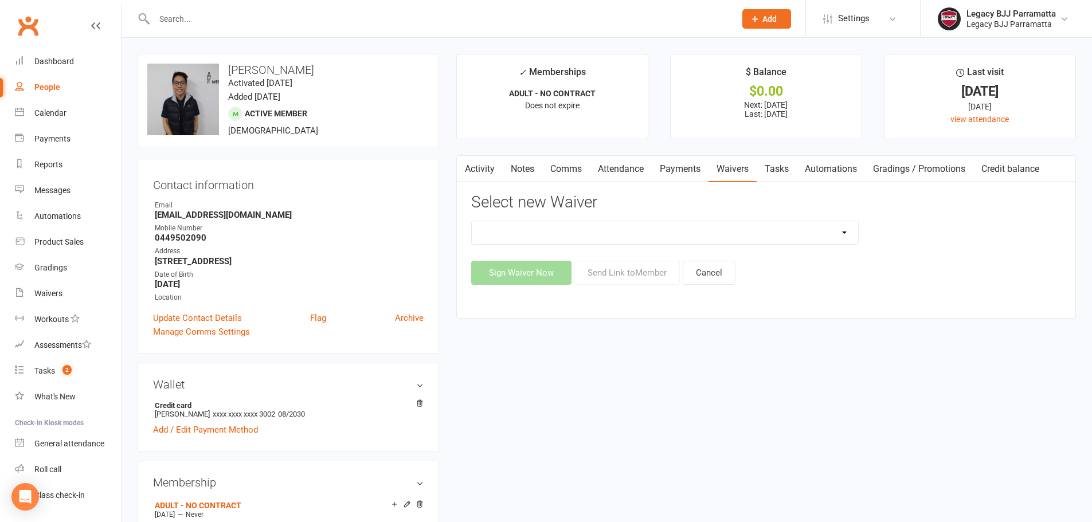
click at [630, 232] on select "❌ CANCELLATION FORM ✅ MEMBERSHIP SIGN UP 💲 NEW PAYMENT METHOD ⚠️ PROSPECT GENER…" at bounding box center [665, 232] width 387 height 23
click at [70, 89] on link "People" at bounding box center [68, 88] width 106 height 26
select select "100"
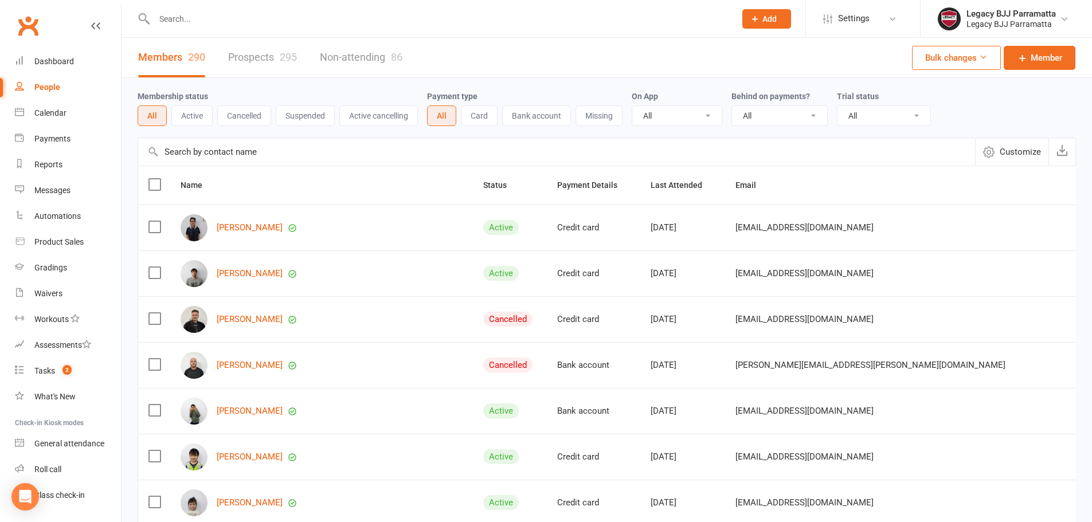
click at [282, 61] on div "295" at bounding box center [288, 57] width 17 height 12
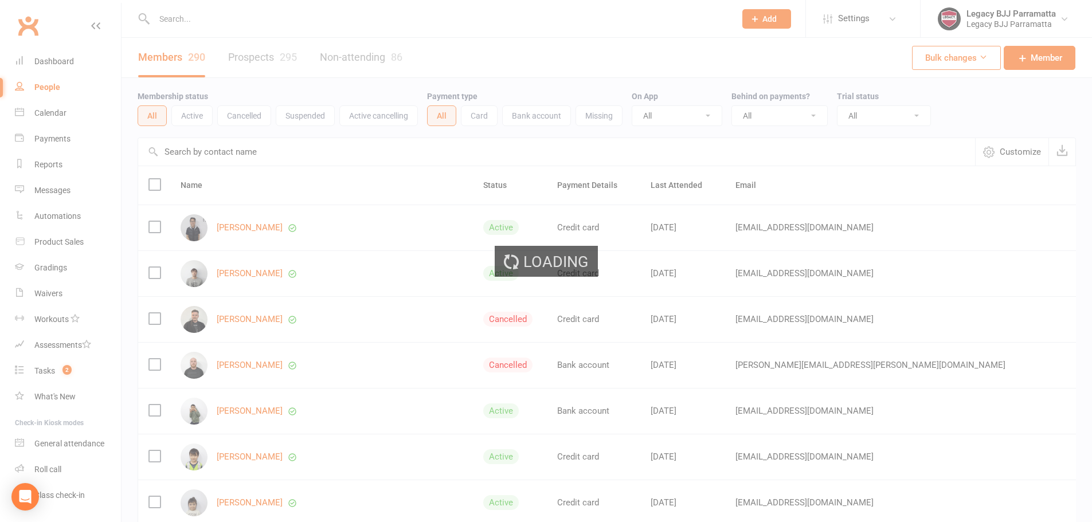
select select "100"
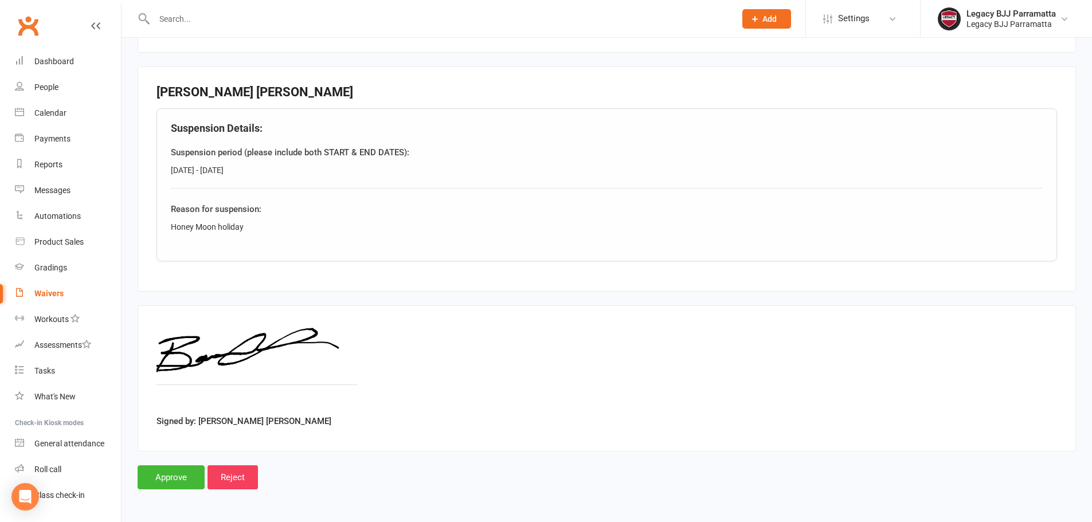
click at [49, 296] on div "Waivers" at bounding box center [48, 293] width 29 height 9
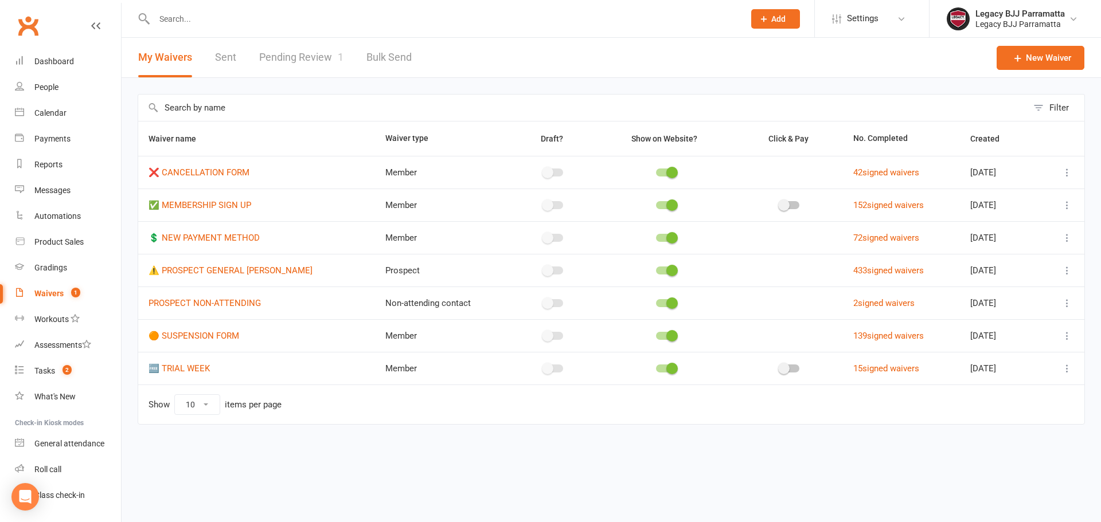
click at [270, 57] on link "Pending Review 1" at bounding box center [301, 58] width 84 height 40
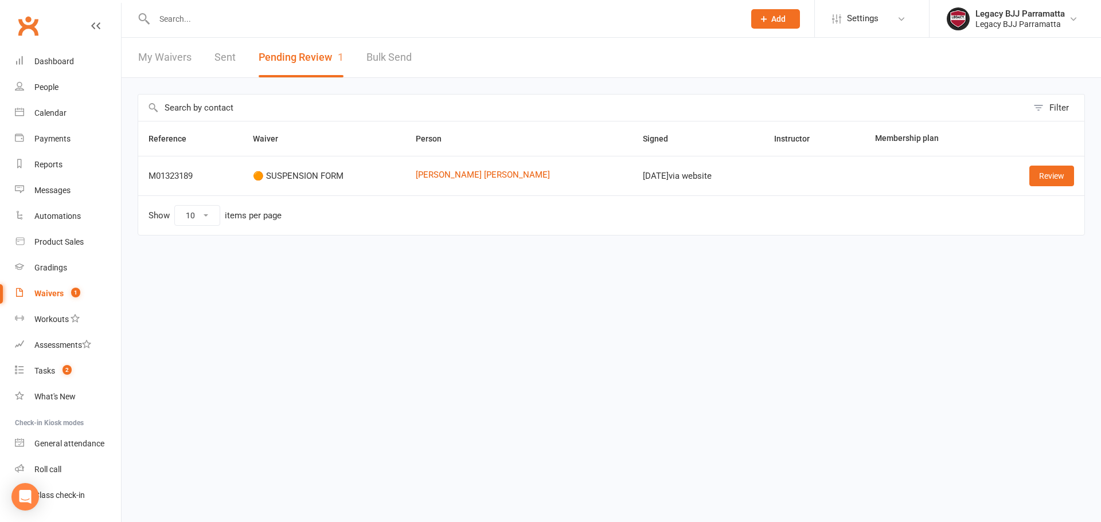
click at [204, 25] on input "text" at bounding box center [444, 19] width 586 height 16
click at [480, 169] on td "Bo Chan Cheav" at bounding box center [518, 176] width 227 height 40
click at [478, 173] on link "Bo Chan Cheav" at bounding box center [519, 175] width 206 height 10
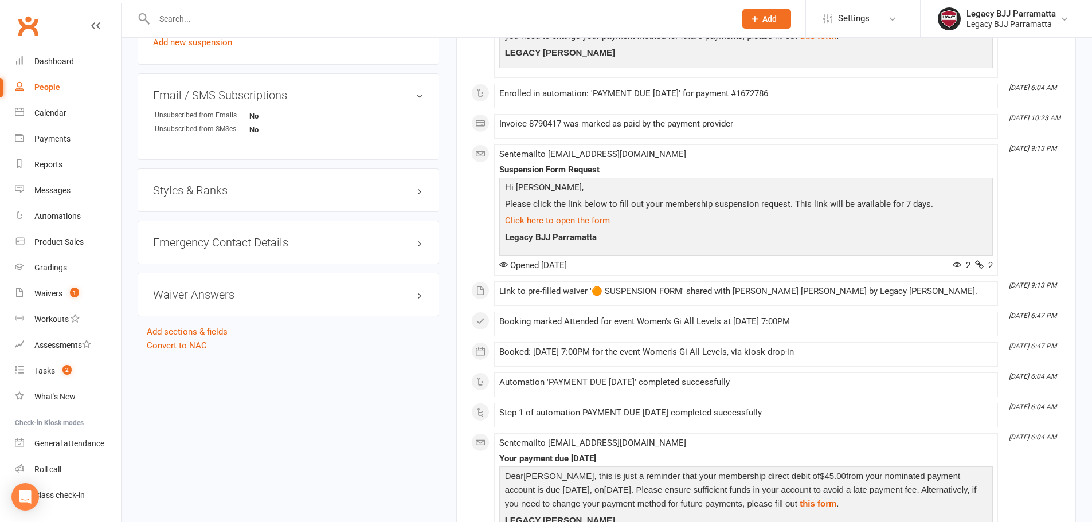
scroll to position [746, 0]
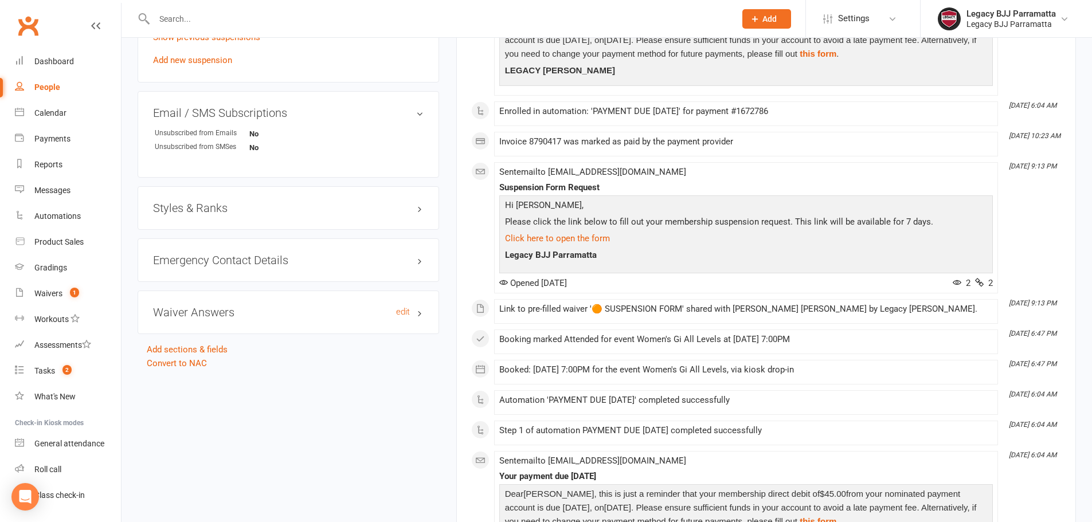
click at [356, 317] on h3 "Waiver Answers edit" at bounding box center [288, 312] width 271 height 13
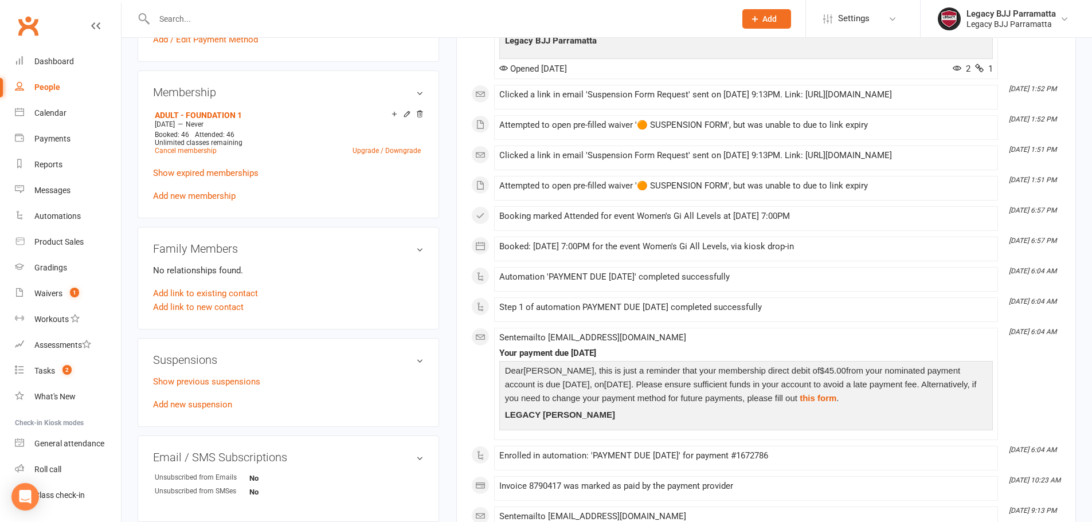
scroll to position [401, 0]
click at [222, 401] on link "Add new suspension" at bounding box center [192, 404] width 79 height 10
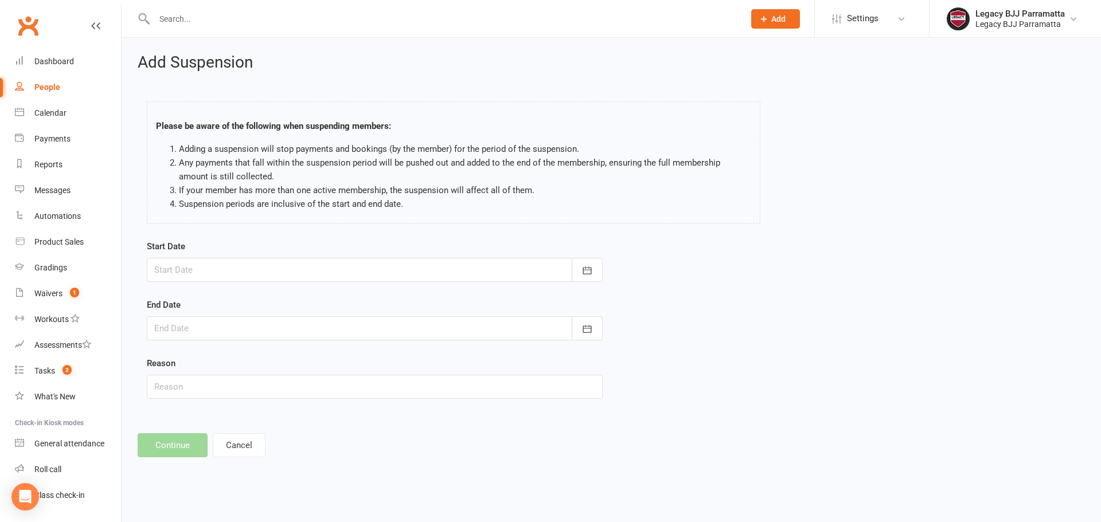
click at [298, 279] on div at bounding box center [375, 270] width 456 height 24
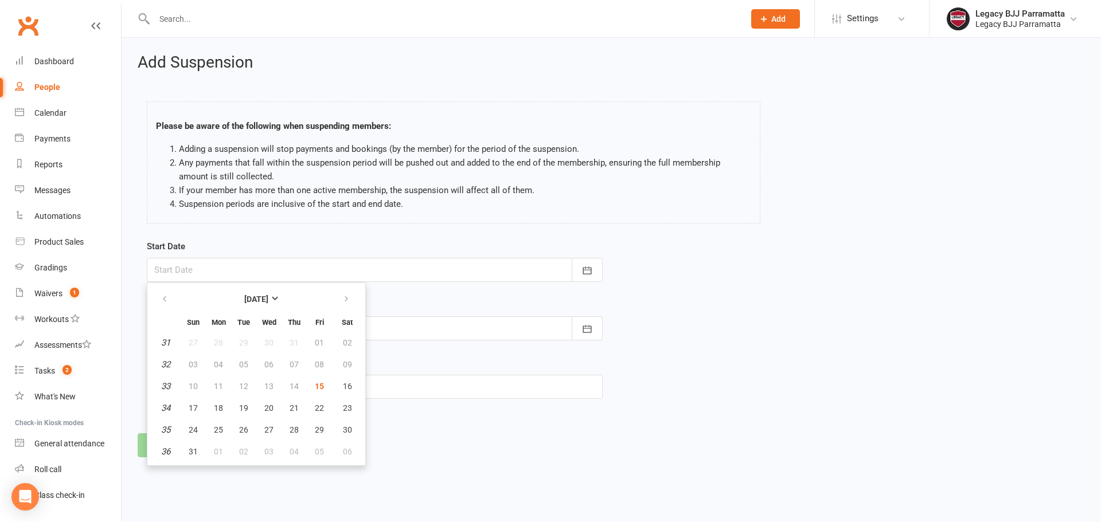
click at [163, 341] on em "31" at bounding box center [165, 343] width 9 height 10
click at [581, 267] on button "button" at bounding box center [587, 270] width 31 height 24
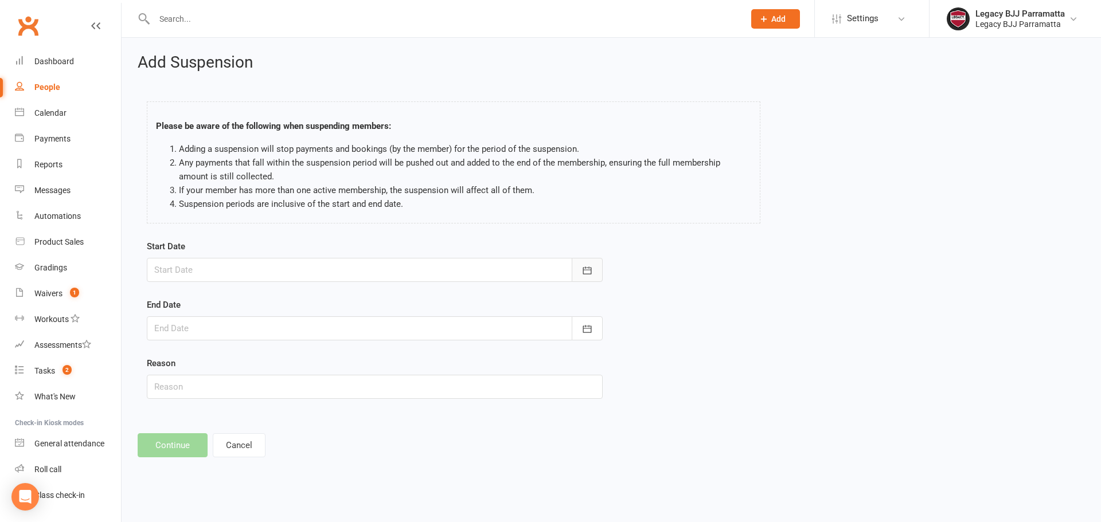
click at [586, 264] on button "button" at bounding box center [587, 270] width 31 height 24
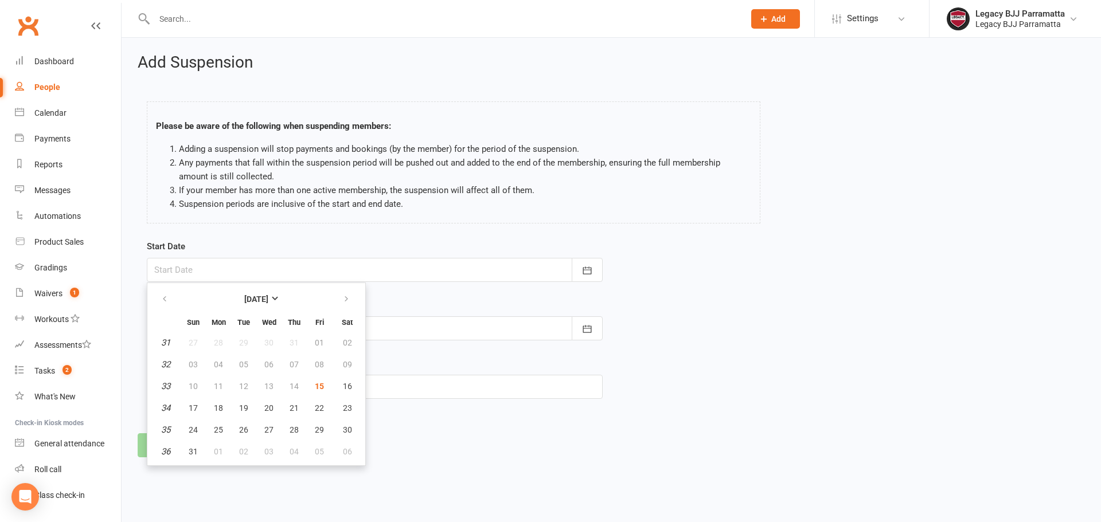
click at [167, 343] on em "31" at bounding box center [165, 343] width 9 height 10
click at [166, 342] on em "31" at bounding box center [165, 343] width 9 height 10
click at [167, 341] on em "31" at bounding box center [165, 343] width 9 height 10
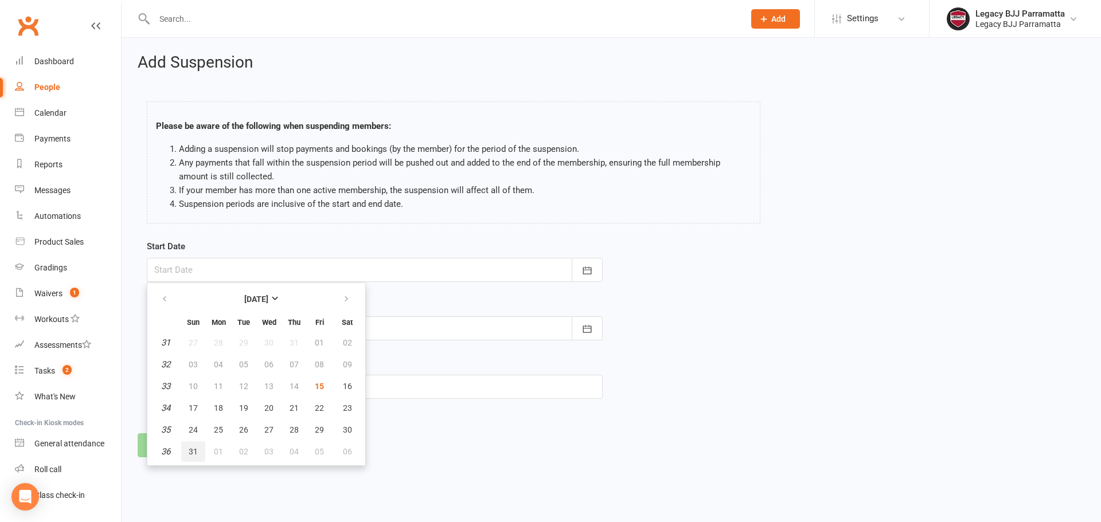
click at [188, 455] on button "31" at bounding box center [193, 452] width 24 height 21
type input "31 Aug 2025"
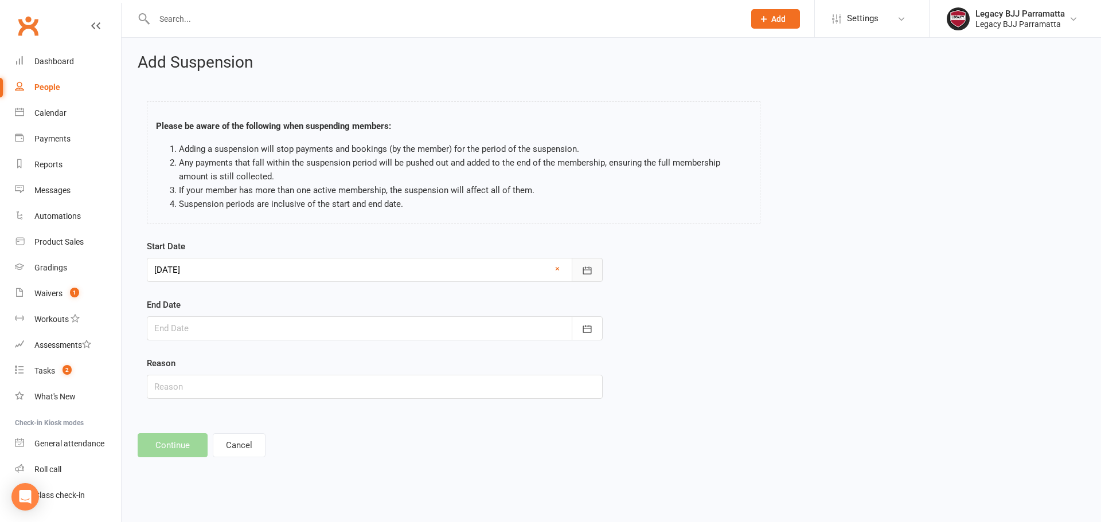
click at [583, 276] on button "button" at bounding box center [587, 270] width 31 height 24
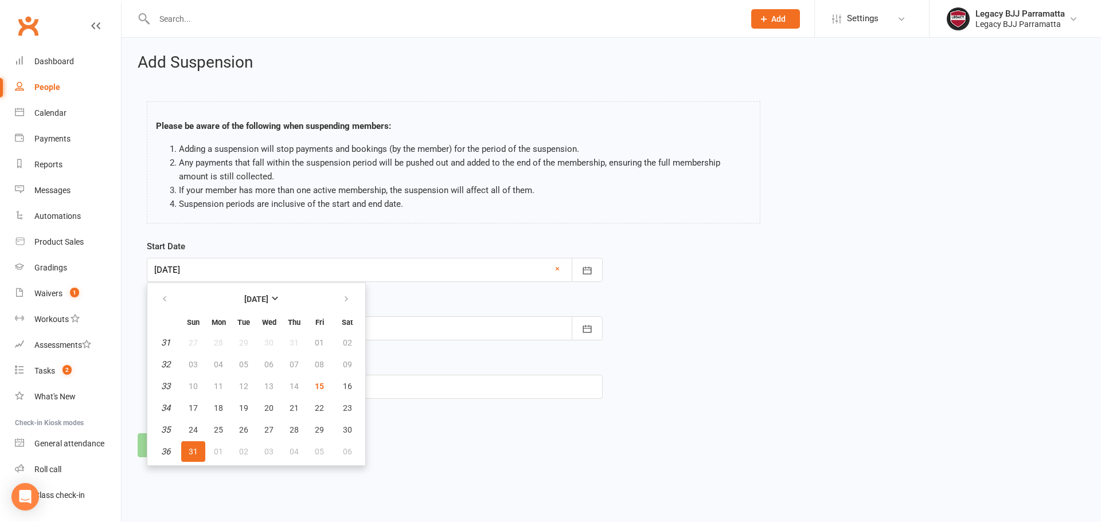
click at [200, 458] on button "31" at bounding box center [193, 452] width 24 height 21
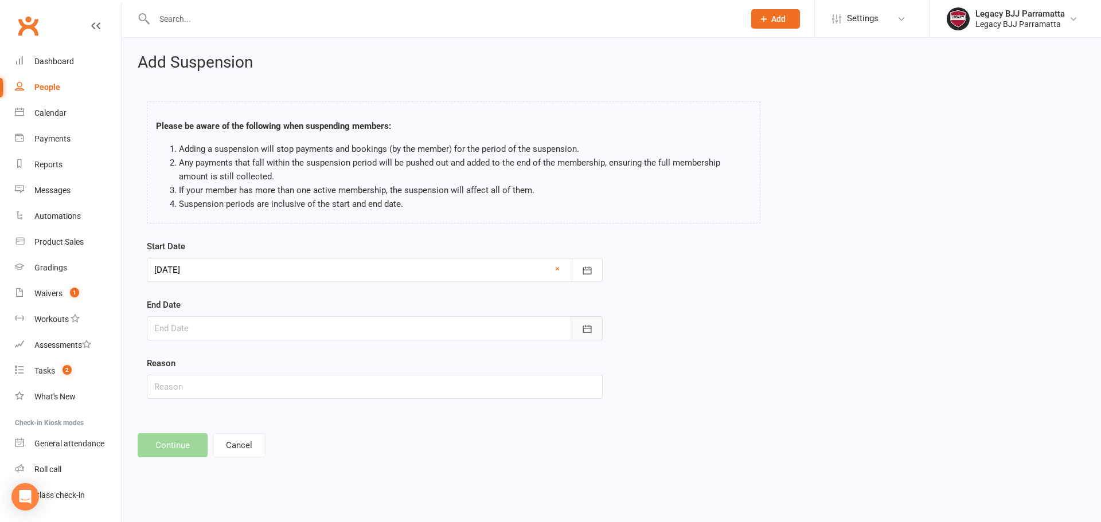
click at [594, 326] on button "button" at bounding box center [587, 329] width 31 height 24
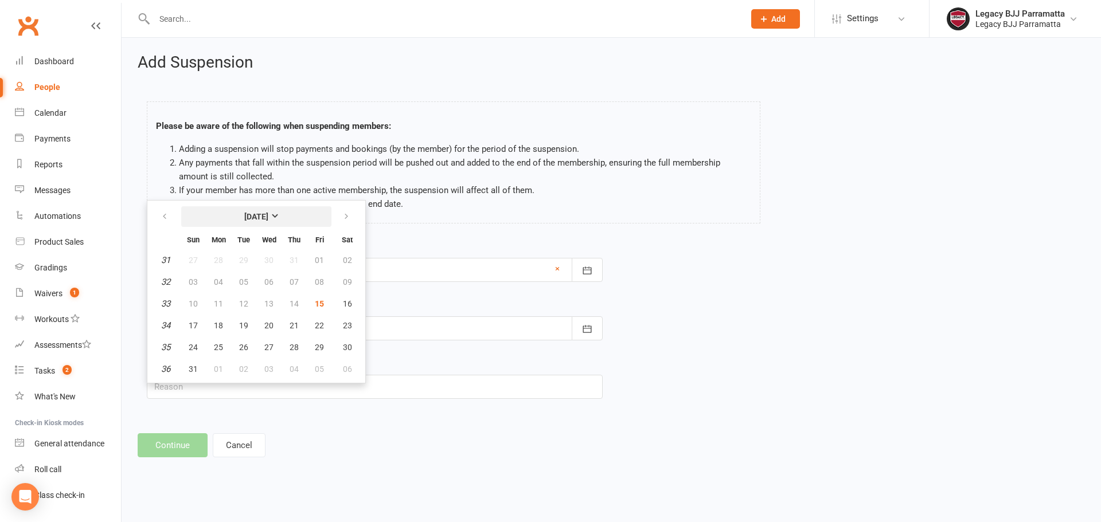
click at [293, 218] on button "August 2025" at bounding box center [256, 216] width 150 height 21
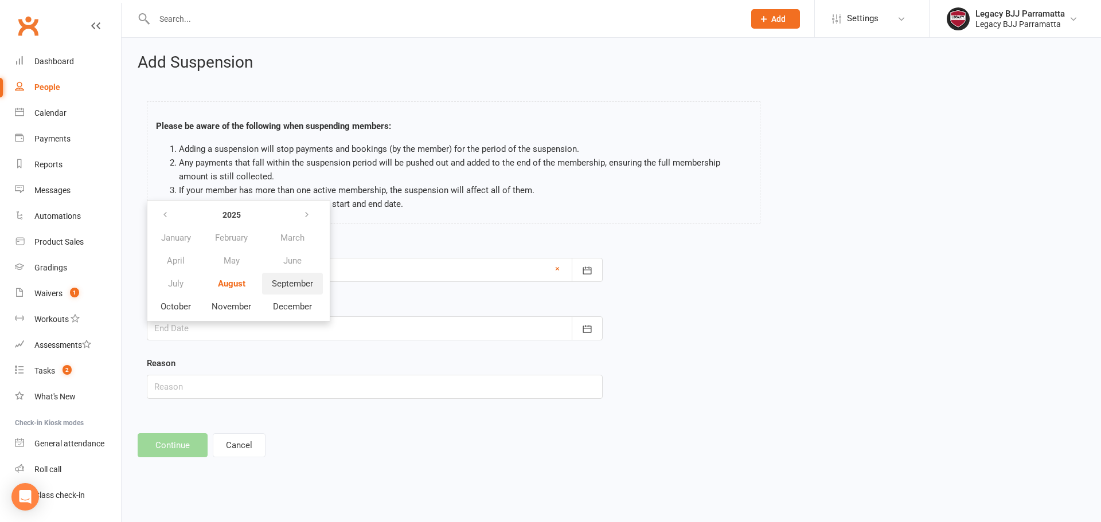
click at [285, 288] on span "September" at bounding box center [292, 284] width 41 height 10
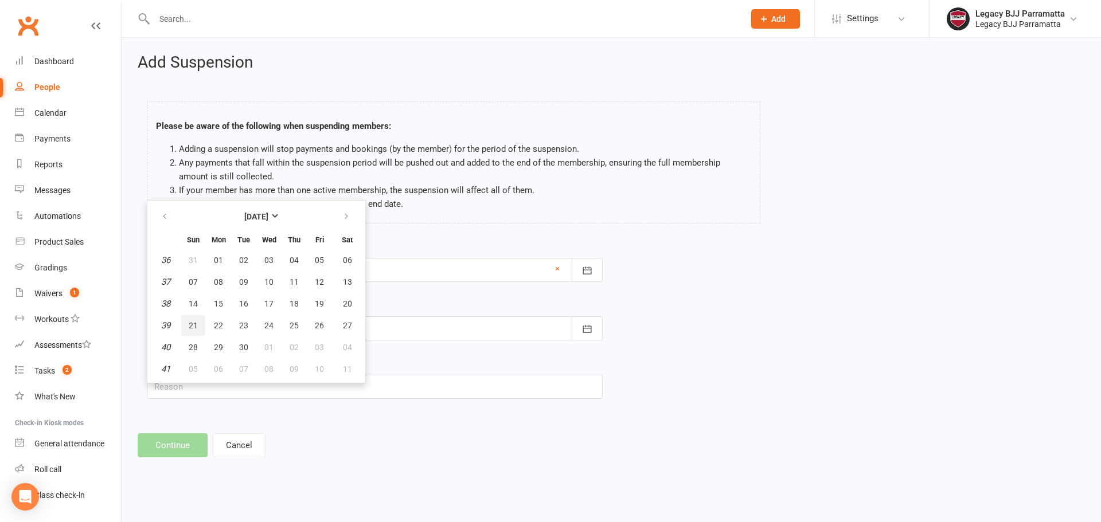
click at [200, 324] on button "21" at bounding box center [193, 325] width 24 height 21
type input "21 Sep 2025"
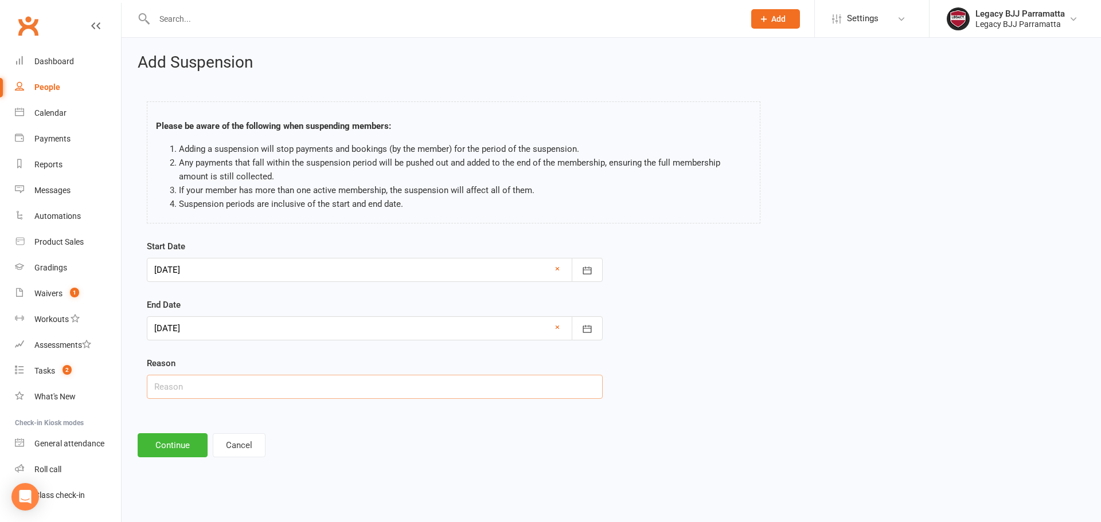
click at [245, 385] on input "text" at bounding box center [375, 387] width 456 height 24
paste input "Honey Moon holiday"
type input "Honey Moon holiday"
click at [178, 451] on button "Continue" at bounding box center [173, 446] width 70 height 24
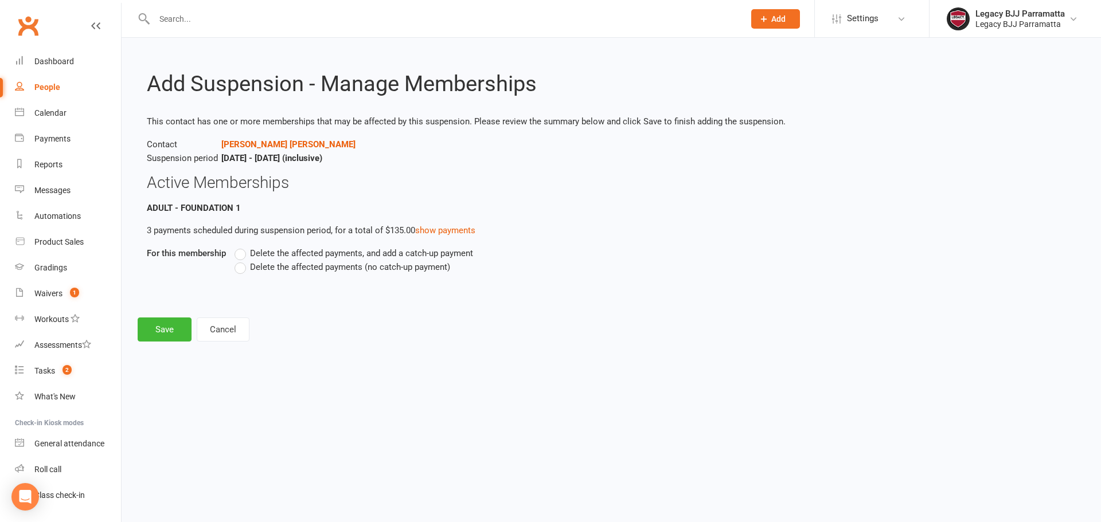
click at [248, 251] on label "Delete the affected payments, and add a catch-up payment" at bounding box center [354, 254] width 239 height 14
click at [242, 247] on input "Delete the affected payments, and add a catch-up payment" at bounding box center [238, 247] width 7 height 0
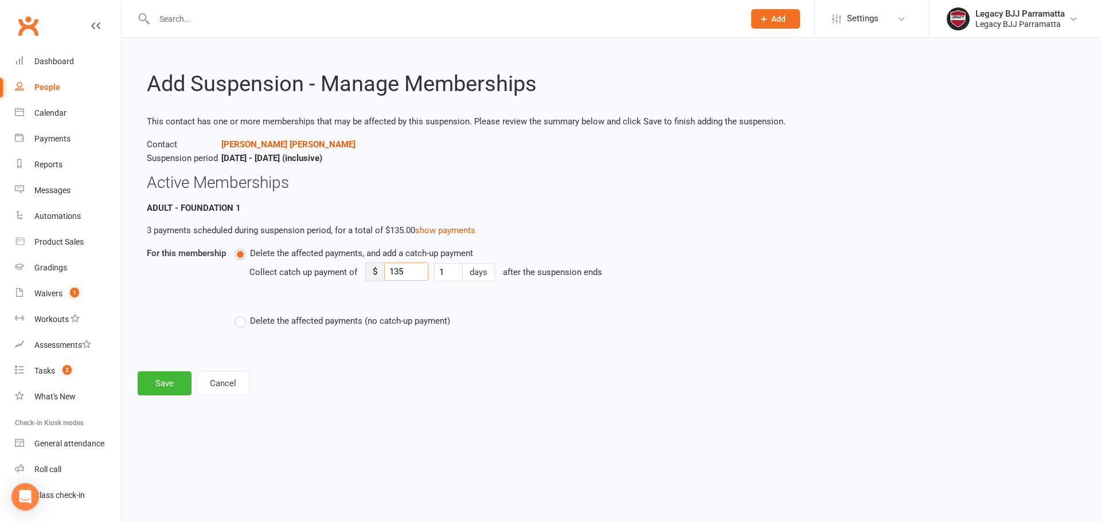
drag, startPoint x: 409, startPoint y: 268, endPoint x: 374, endPoint y: 273, distance: 35.4
click at [374, 273] on div "$ 135" at bounding box center [396, 272] width 63 height 19
click at [754, 393] on footer "Save Cancel" at bounding box center [611, 384] width 947 height 24
drag, startPoint x: 411, startPoint y: 273, endPoint x: 330, endPoint y: 271, distance: 80.9
click at [330, 271] on div "Collect catch up payment of $ 135 1 days after the suspension ends" at bounding box center [542, 280] width 587 height 40
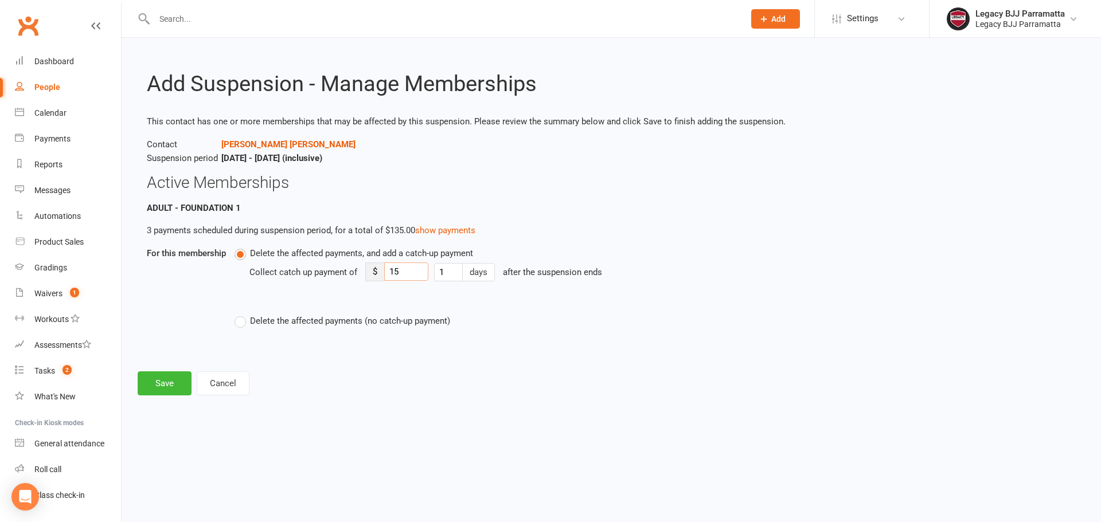
type input "15"
click at [537, 224] on p "3 payments scheduled during suspension period, for a total of $135.00 show paym…" at bounding box center [611, 231] width 929 height 14
click at [150, 234] on p "3 payments scheduled during suspension period, for a total of $135.00 show paym…" at bounding box center [611, 231] width 929 height 14
click at [457, 188] on h3 "Active Memberships" at bounding box center [611, 183] width 929 height 18
drag, startPoint x: 152, startPoint y: 229, endPoint x: 142, endPoint y: 227, distance: 10.0
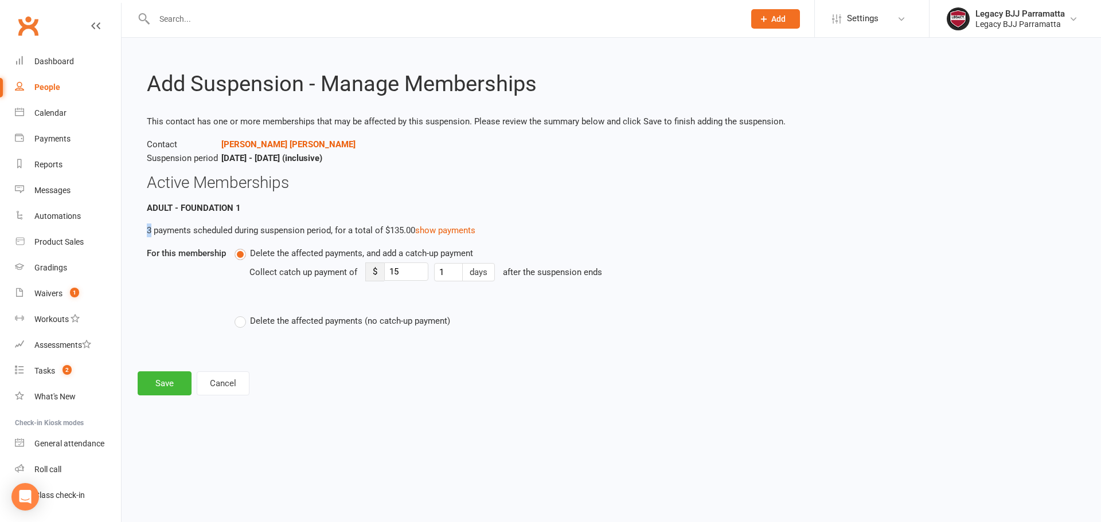
click at [142, 227] on main "Add Suspension - Manage Memberships This contact has one or more memberships th…" at bounding box center [611, 212] width 947 height 281
click at [371, 377] on footer "Save Cancel" at bounding box center [611, 384] width 947 height 24
click at [151, 232] on p "3 payments scheduled during suspension period, for a total of $135.00 show paym…" at bounding box center [611, 231] width 929 height 14
click at [306, 372] on footer "Save Cancel" at bounding box center [611, 384] width 947 height 24
click at [407, 357] on div "Add Suspension - Manage Memberships This contact has one or more memberships th…" at bounding box center [612, 225] width 980 height 374
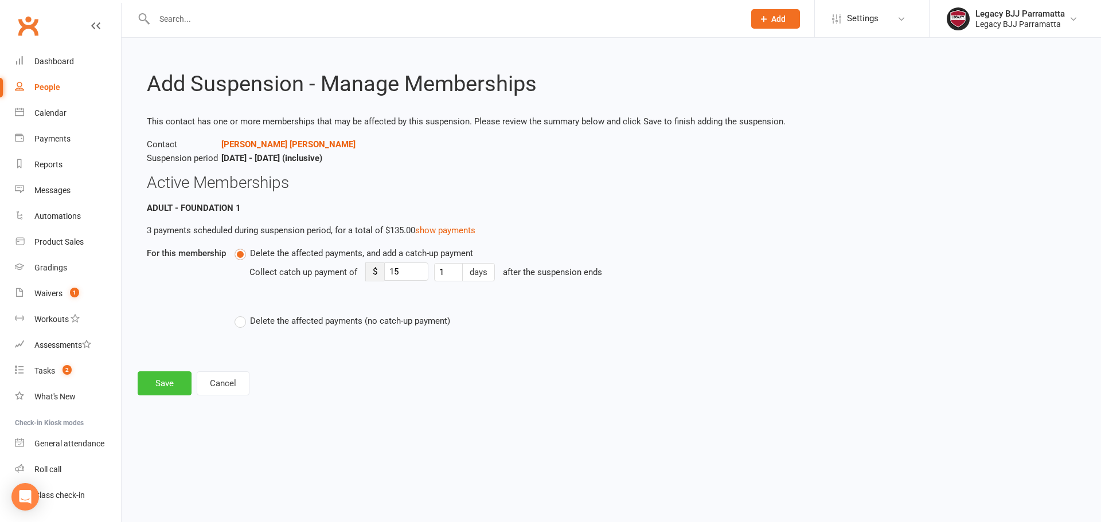
click at [173, 388] on button "Save" at bounding box center [165, 384] width 54 height 24
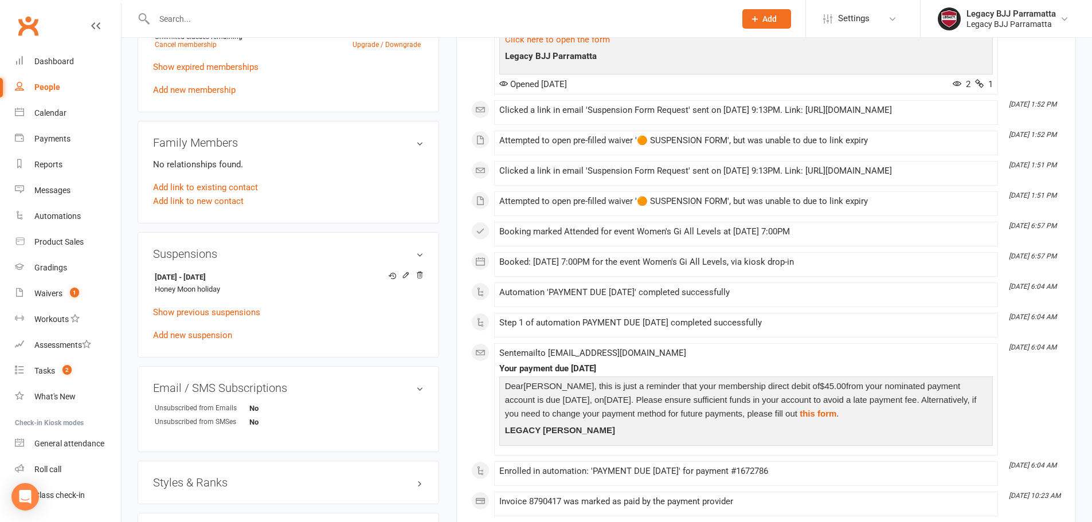
scroll to position [401, 0]
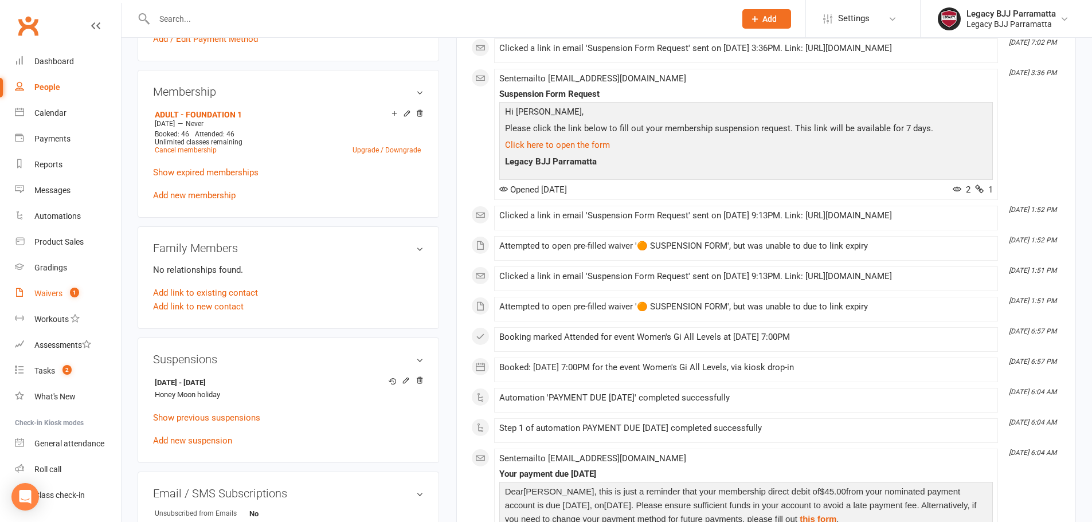
click at [65, 287] on link "Waivers 1" at bounding box center [68, 294] width 106 height 26
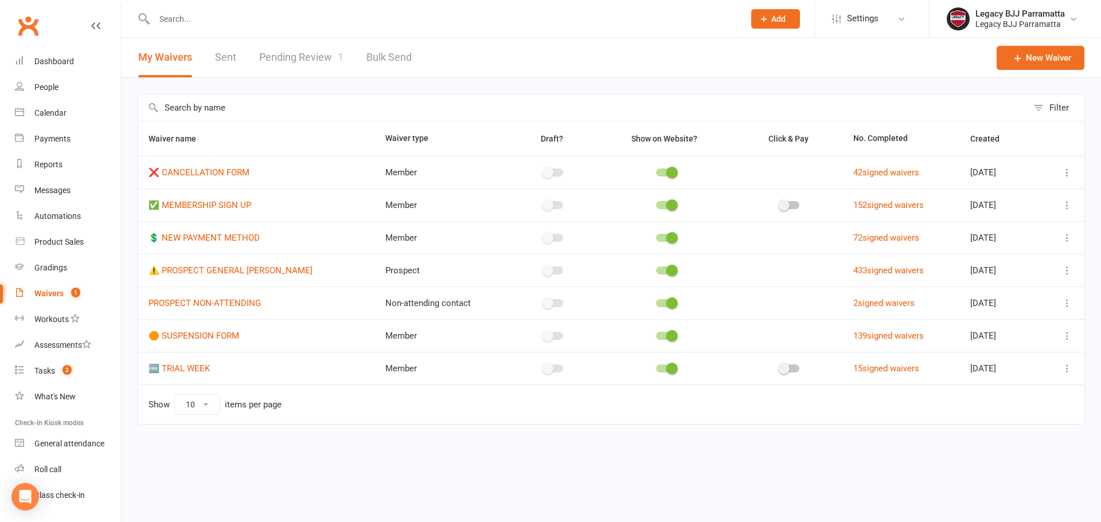
click at [288, 48] on link "Pending Review 1" at bounding box center [301, 58] width 84 height 40
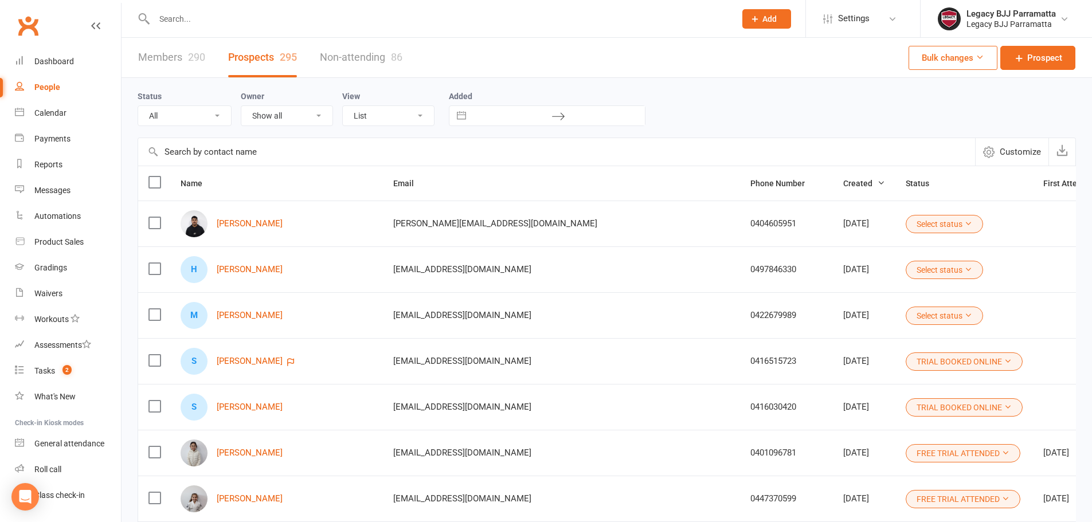
select select "100"
click at [50, 373] on div "Tasks" at bounding box center [44, 370] width 21 height 9
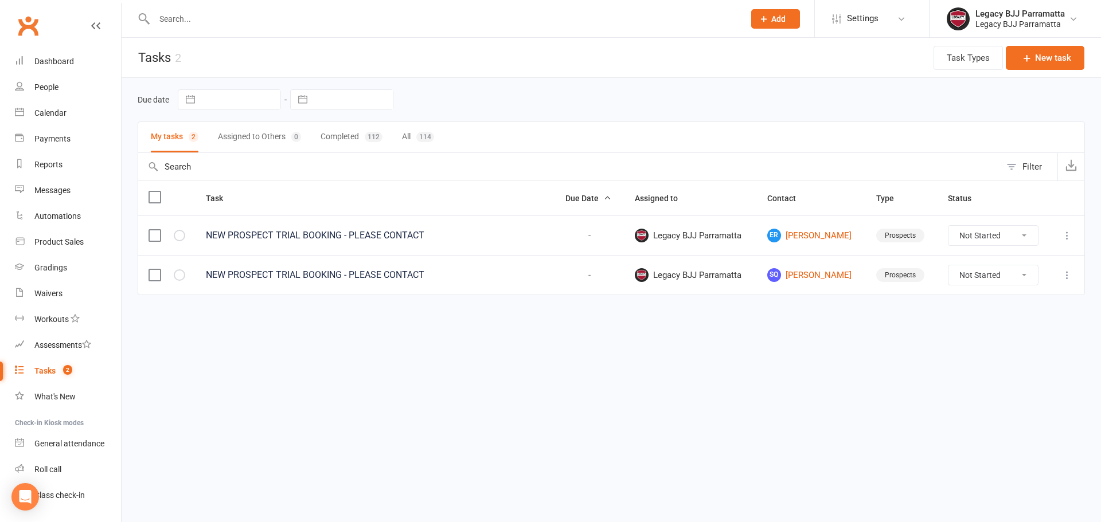
click at [347, 275] on div "NEW PROSPECT TRIAL BOOKING - PLEASE CONTACT" at bounding box center [375, 275] width 339 height 11
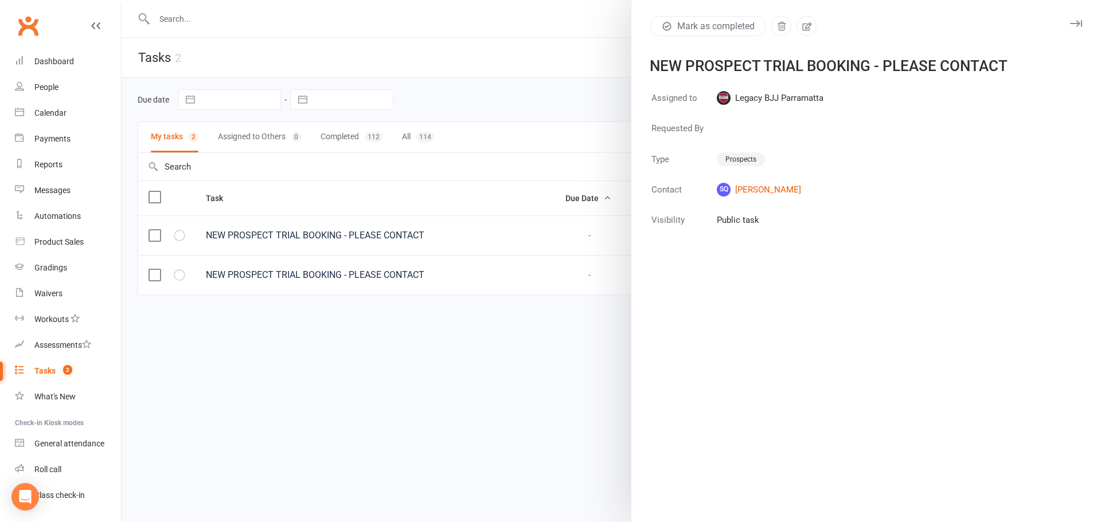
click at [1074, 23] on div "Mark as completed NEW PROSPECT TRIAL BOOKING - PLEASE CONTACT" at bounding box center [866, 44] width 470 height 57
click at [1071, 21] on icon "button" at bounding box center [1076, 23] width 12 height 7
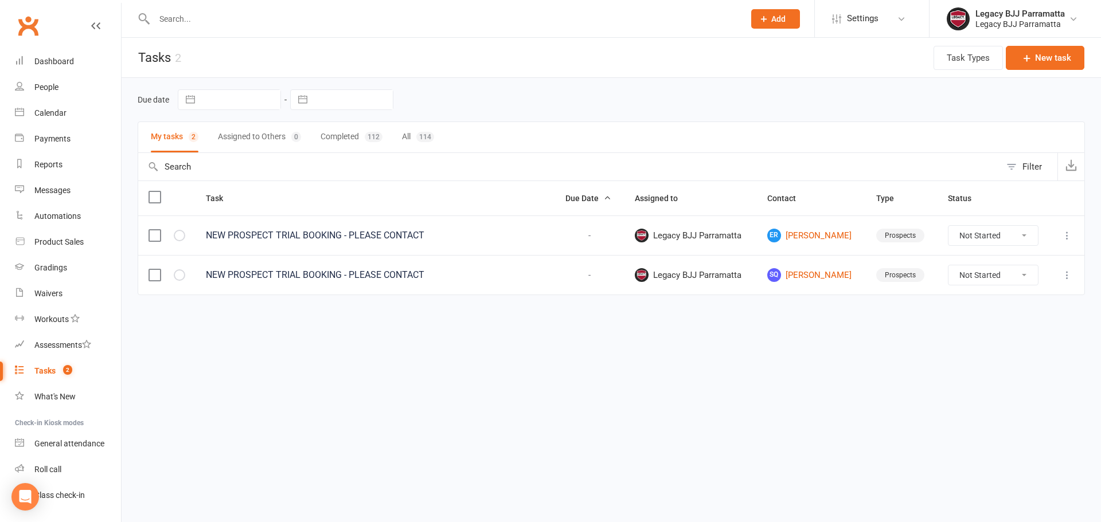
click at [220, 271] on div "NEW PROSPECT TRIAL BOOKING - PLEASE CONTACT" at bounding box center [375, 275] width 339 height 11
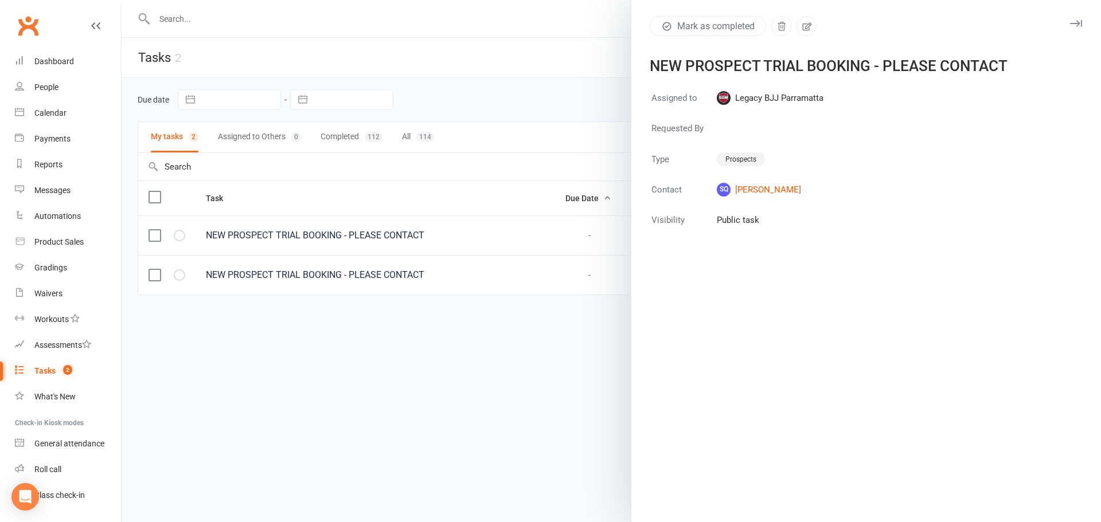
click at [1072, 28] on button "button" at bounding box center [1076, 24] width 14 height 14
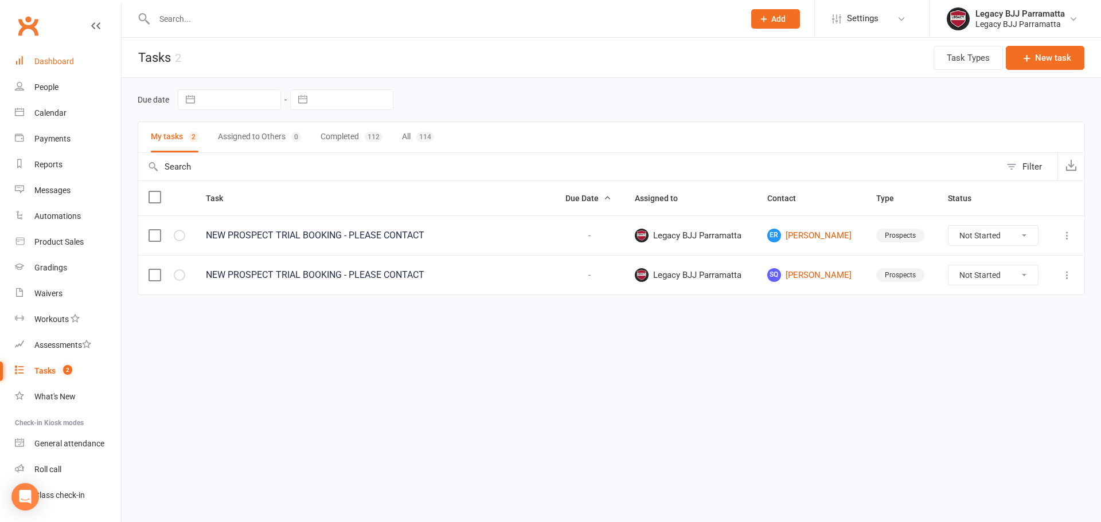
click at [87, 52] on link "Dashboard" at bounding box center [68, 62] width 106 height 26
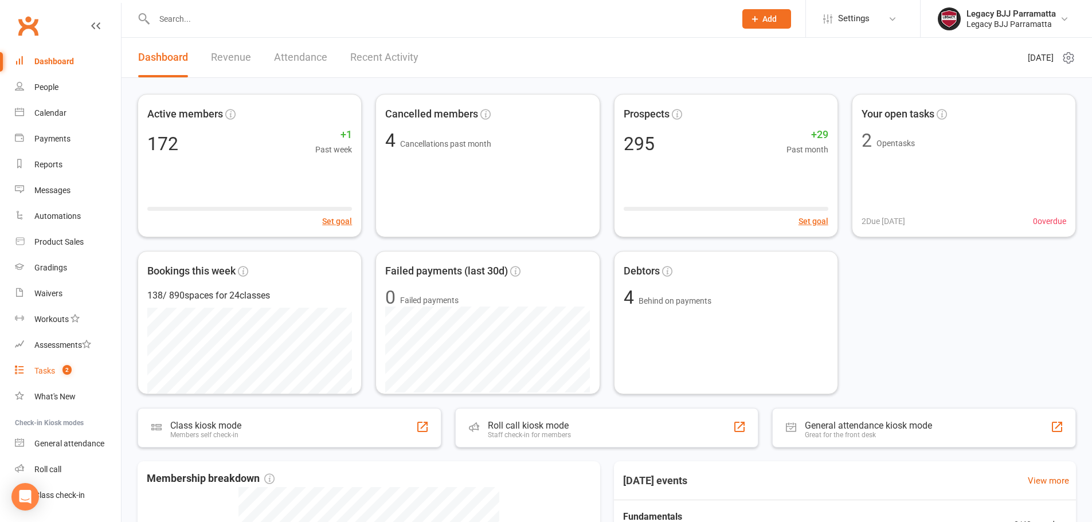
click at [40, 373] on div "Tasks" at bounding box center [44, 370] width 21 height 9
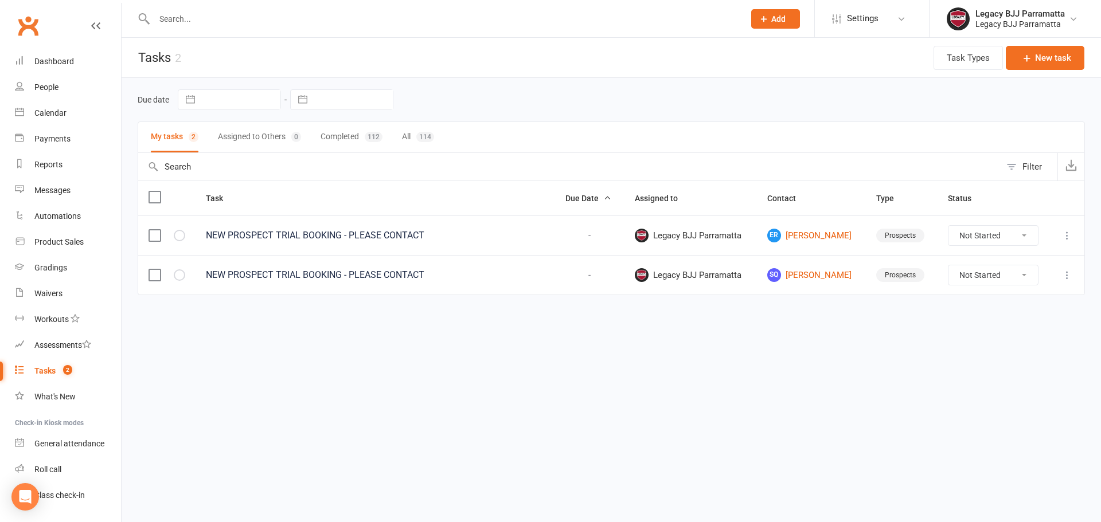
click at [1066, 237] on icon at bounding box center [1067, 235] width 11 height 11
click at [1052, 303] on link "Delete" at bounding box center [1017, 303] width 114 height 23
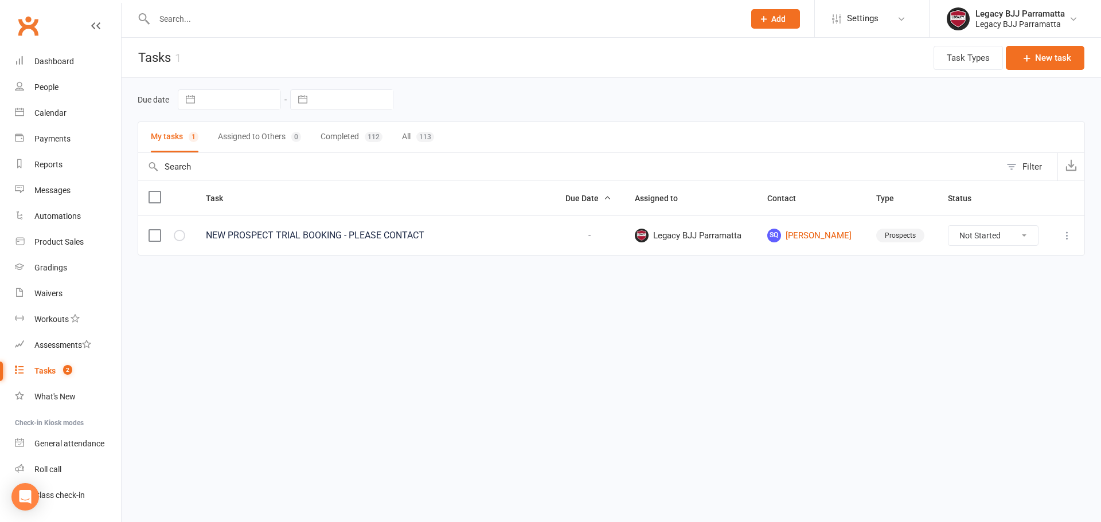
click at [1067, 239] on icon at bounding box center [1067, 235] width 11 height 11
click at [1039, 304] on link "Delete" at bounding box center [1017, 303] width 114 height 23
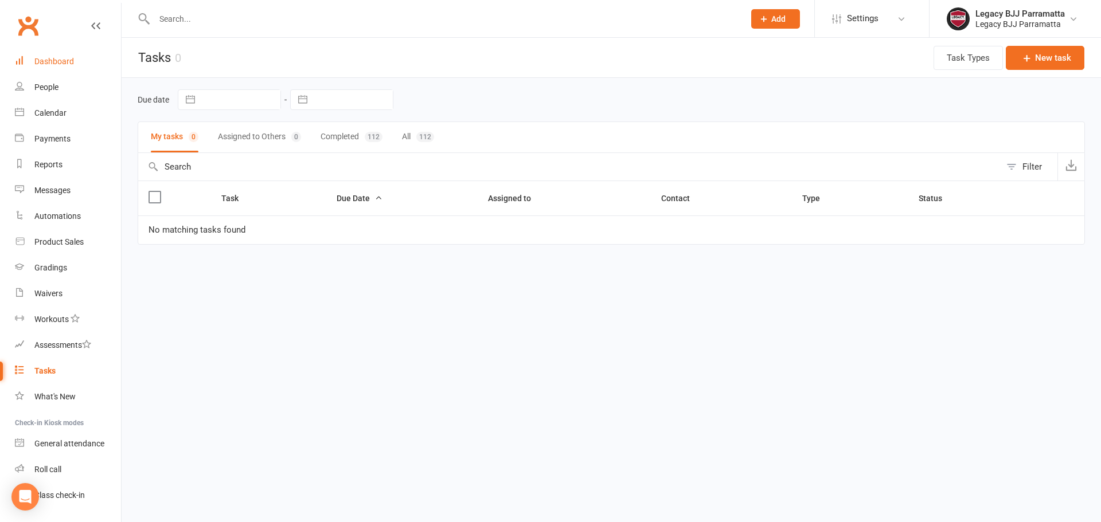
click at [73, 58] on link "Dashboard" at bounding box center [68, 62] width 106 height 26
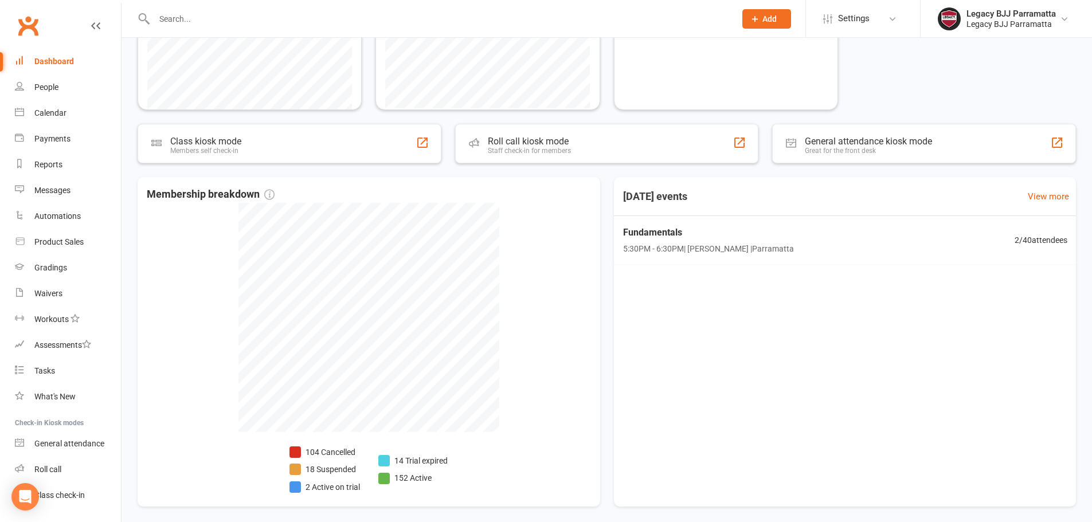
scroll to position [287, 0]
click at [919, 236] on div "Fundamentals 5:30PM - 6:30PM | [PERSON_NAME] | Parramatta 2 / 40 attendees" at bounding box center [844, 237] width 481 height 49
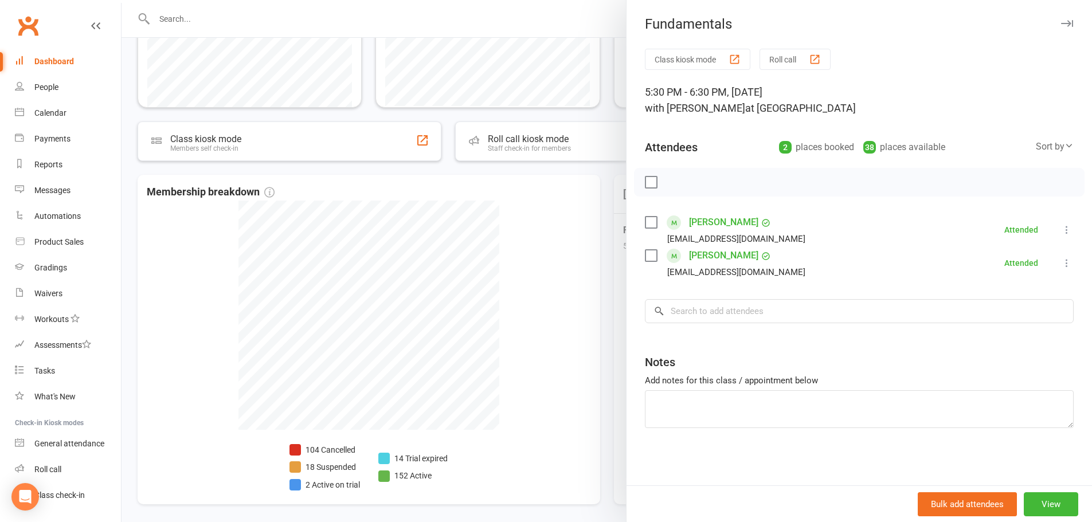
click at [615, 177] on div at bounding box center [607, 261] width 971 height 522
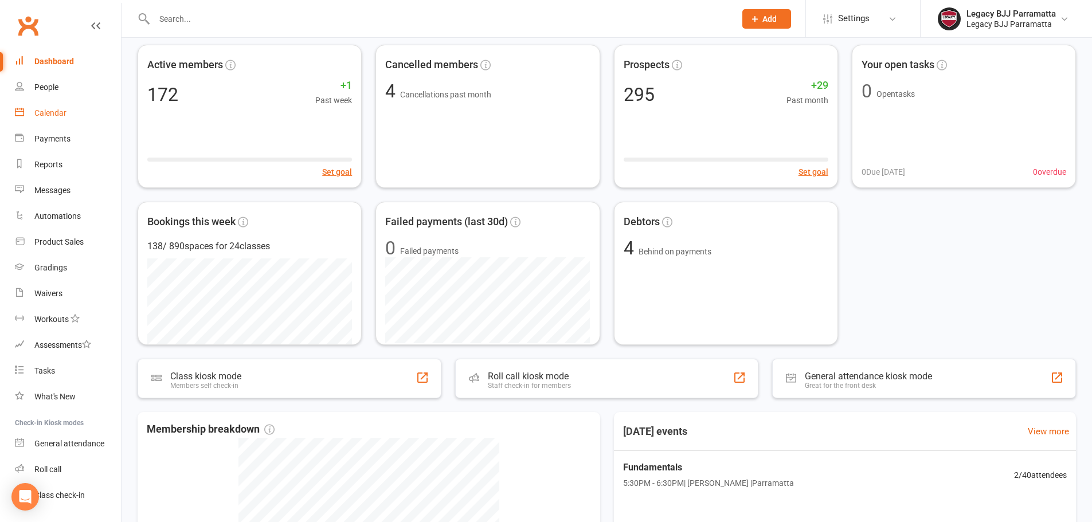
scroll to position [0, 0]
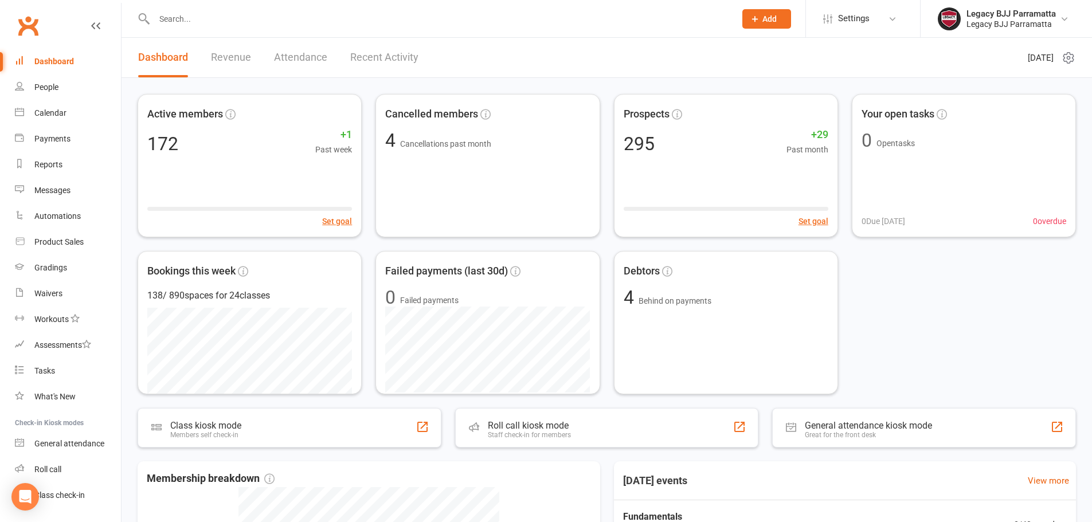
click at [288, 81] on div "Active members 172 +1 Past week Set goal Cancelled members 4 Cancellations past…" at bounding box center [607, 448] width 971 height 741
click at [241, 81] on div "Active members 172 +1 Past week Set goal Cancelled members 4 Cancellations past…" at bounding box center [607, 448] width 971 height 741
click at [181, 84] on div "Active members 172 +1 Past week Set goal Cancelled members 4 Cancellations past…" at bounding box center [607, 448] width 971 height 741
drag, startPoint x: 42, startPoint y: 66, endPoint x: 27, endPoint y: 49, distance: 22.3
click at [41, 65] on div "Dashboard" at bounding box center [54, 61] width 40 height 9
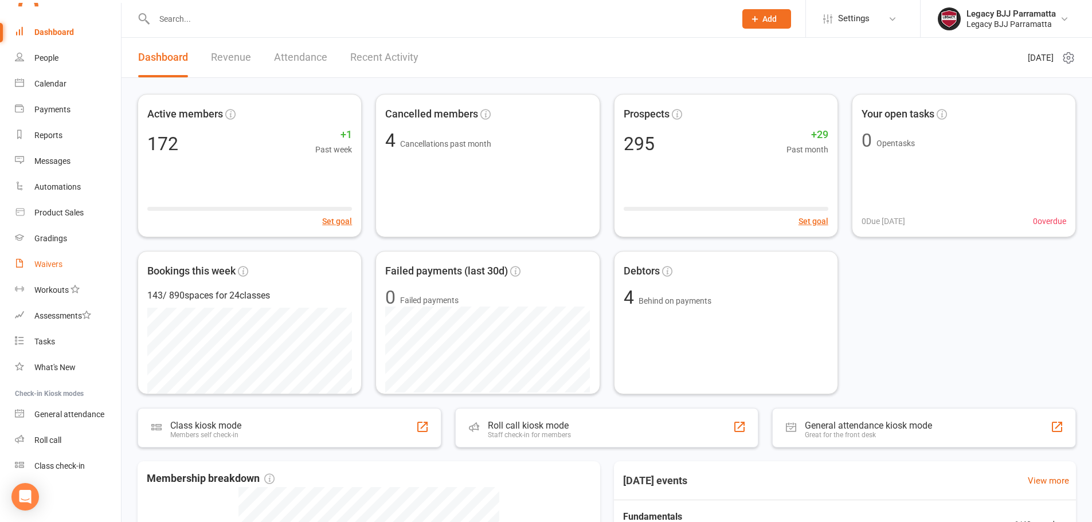
click at [89, 273] on link "Waivers" at bounding box center [68, 265] width 106 height 26
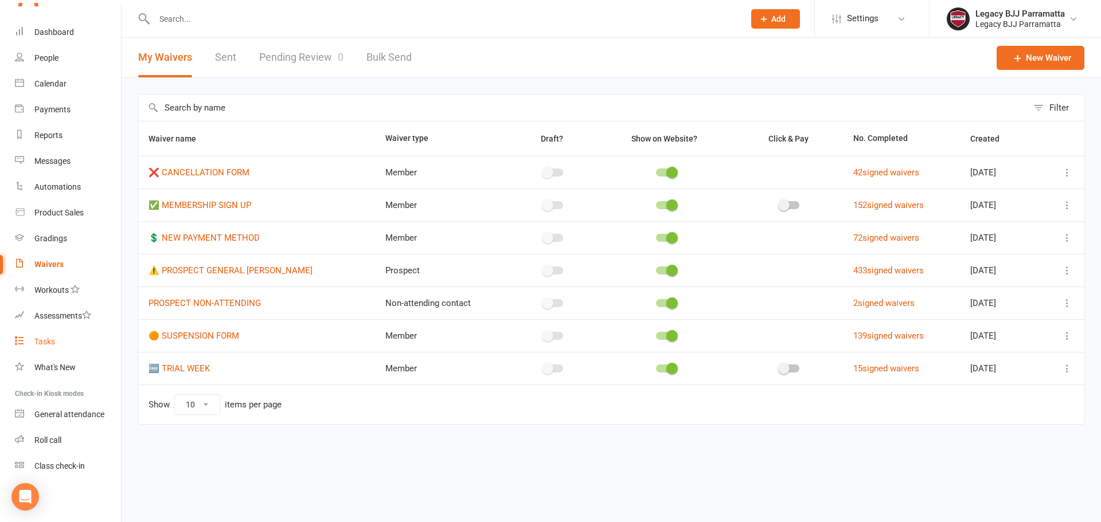
click at [95, 345] on link "Tasks" at bounding box center [68, 342] width 106 height 26
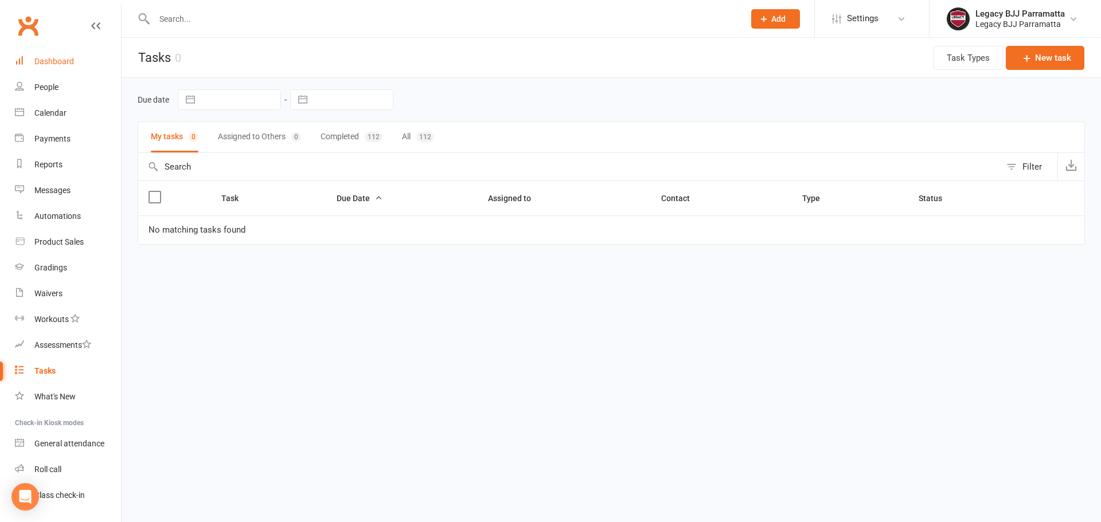
click at [80, 65] on link "Dashboard" at bounding box center [68, 62] width 106 height 26
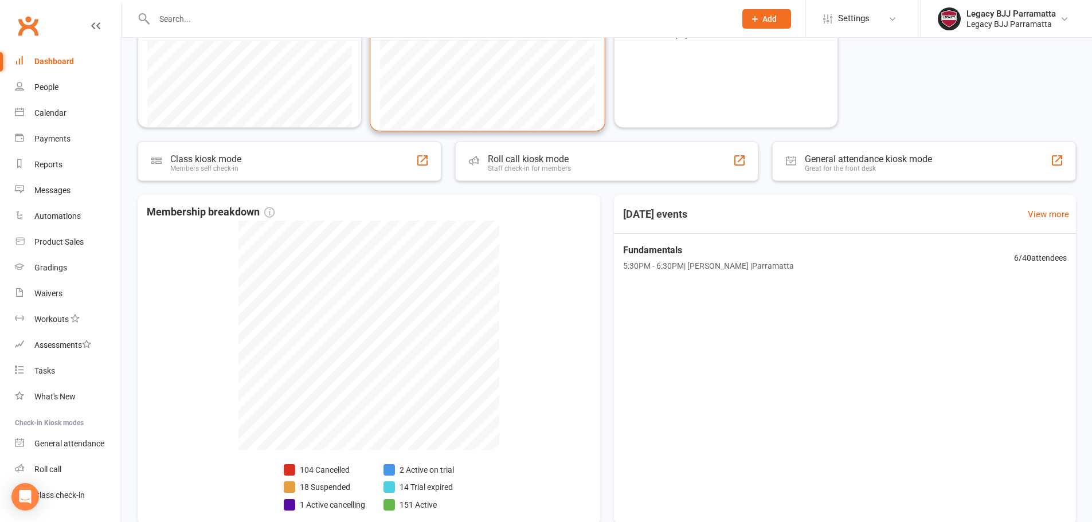
scroll to position [287, 0]
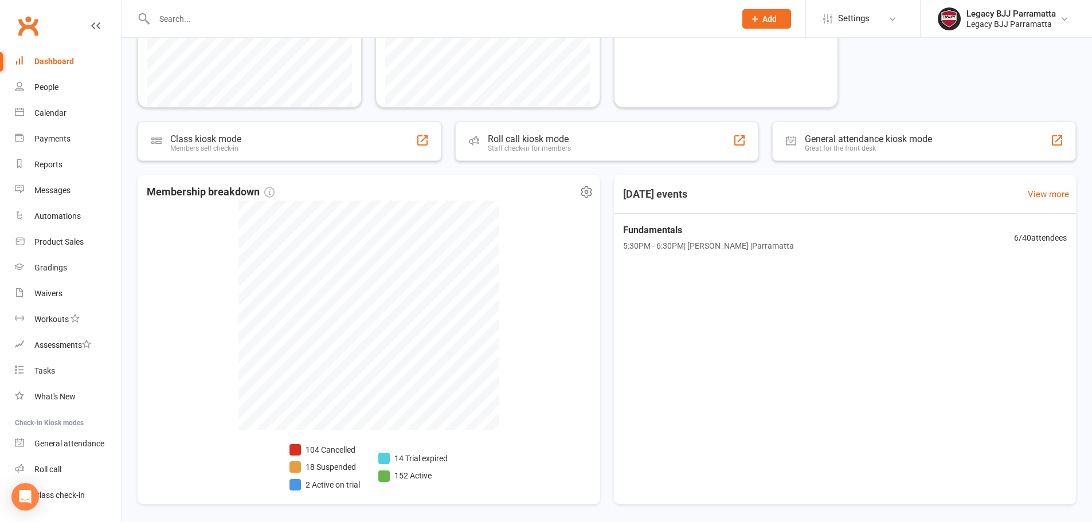
click at [592, 235] on div "Membership breakdown 104 Cancelled 18 Suspended 2 Active on trial 14 Trial expi…" at bounding box center [369, 340] width 463 height 330
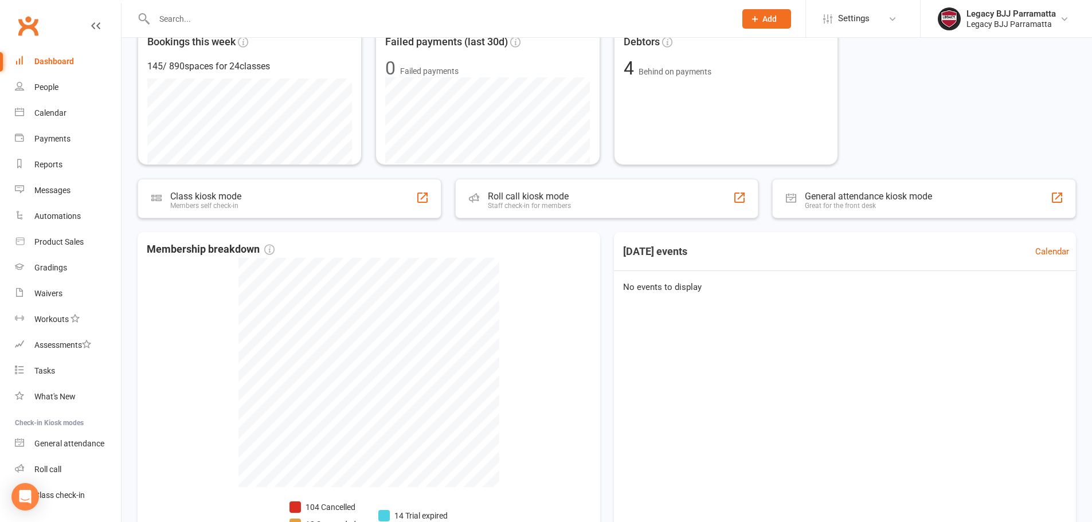
click at [1002, 108] on div "Active members 172 +1 Past week Set goal Cancelled members 4 Cancellations past…" at bounding box center [607, 15] width 939 height 301
click at [890, 150] on div "Active members 172 +1 Past week Set goal Cancelled members 4 Cancellations past…" at bounding box center [607, 15] width 939 height 301
click at [950, 150] on div "Active members 172 +1 Past week Set goal Cancelled members 4 Cancellations past…" at bounding box center [607, 15] width 939 height 301
